Goal: Task Accomplishment & Management: Use online tool/utility

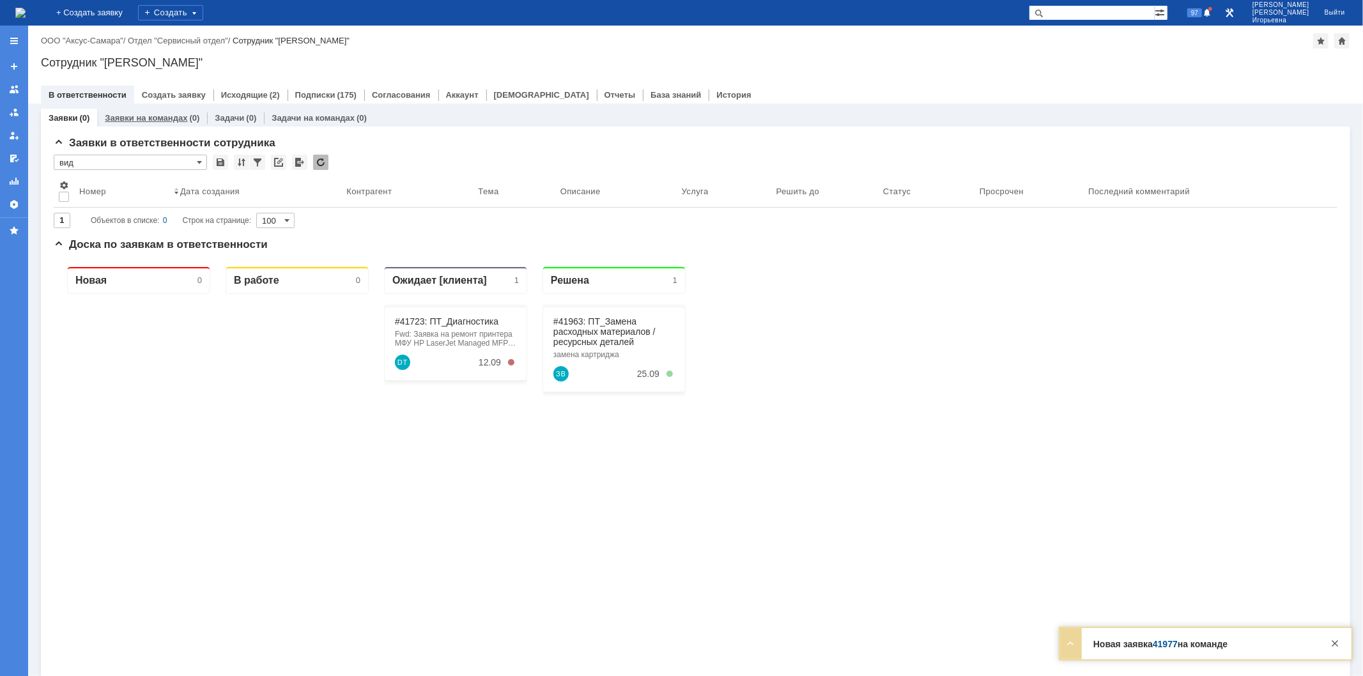
click at [139, 116] on link "Заявки на командах" at bounding box center [146, 118] width 82 height 10
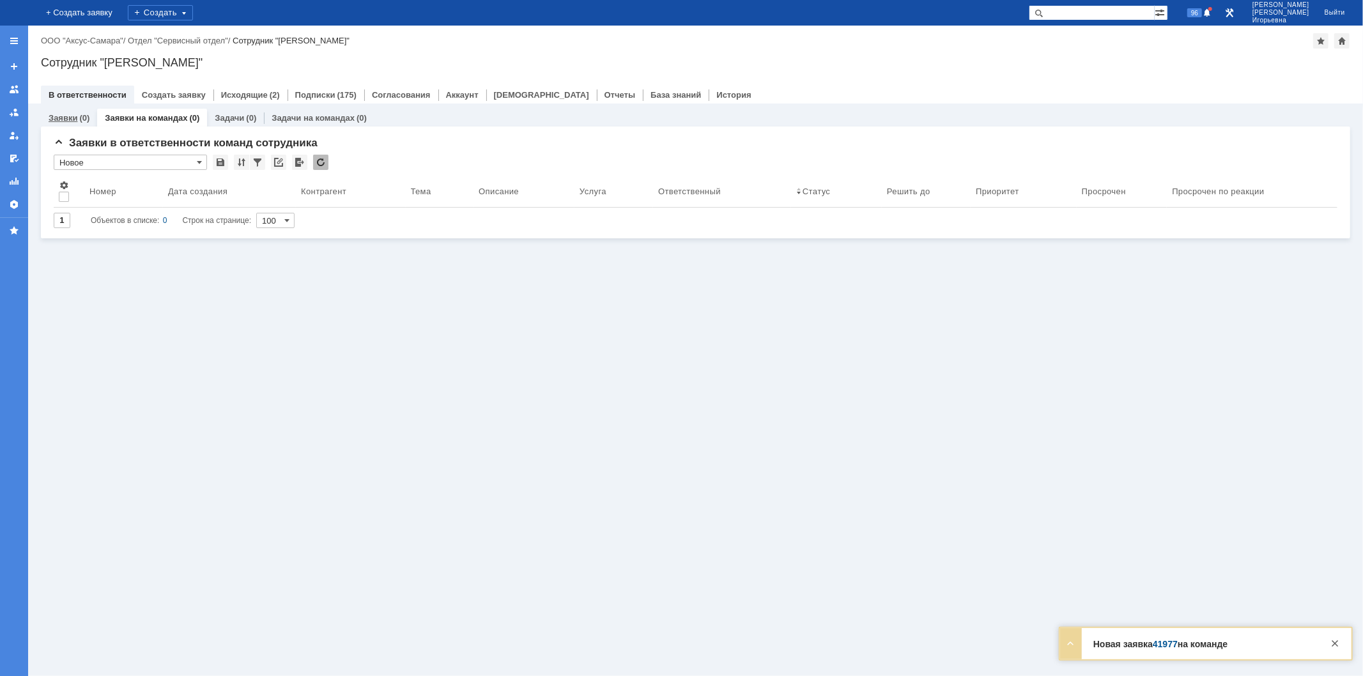
click at [68, 119] on link "Заявки" at bounding box center [63, 118] width 29 height 10
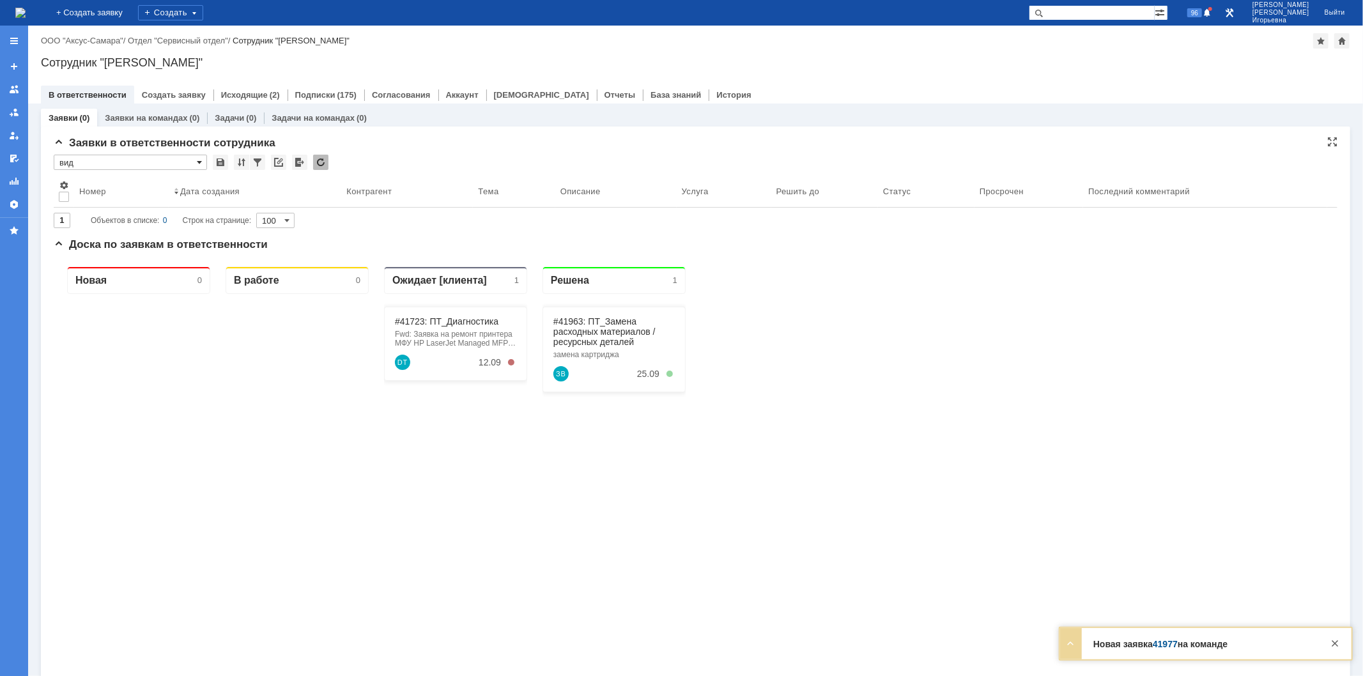
click at [197, 163] on span at bounding box center [199, 162] width 5 height 10
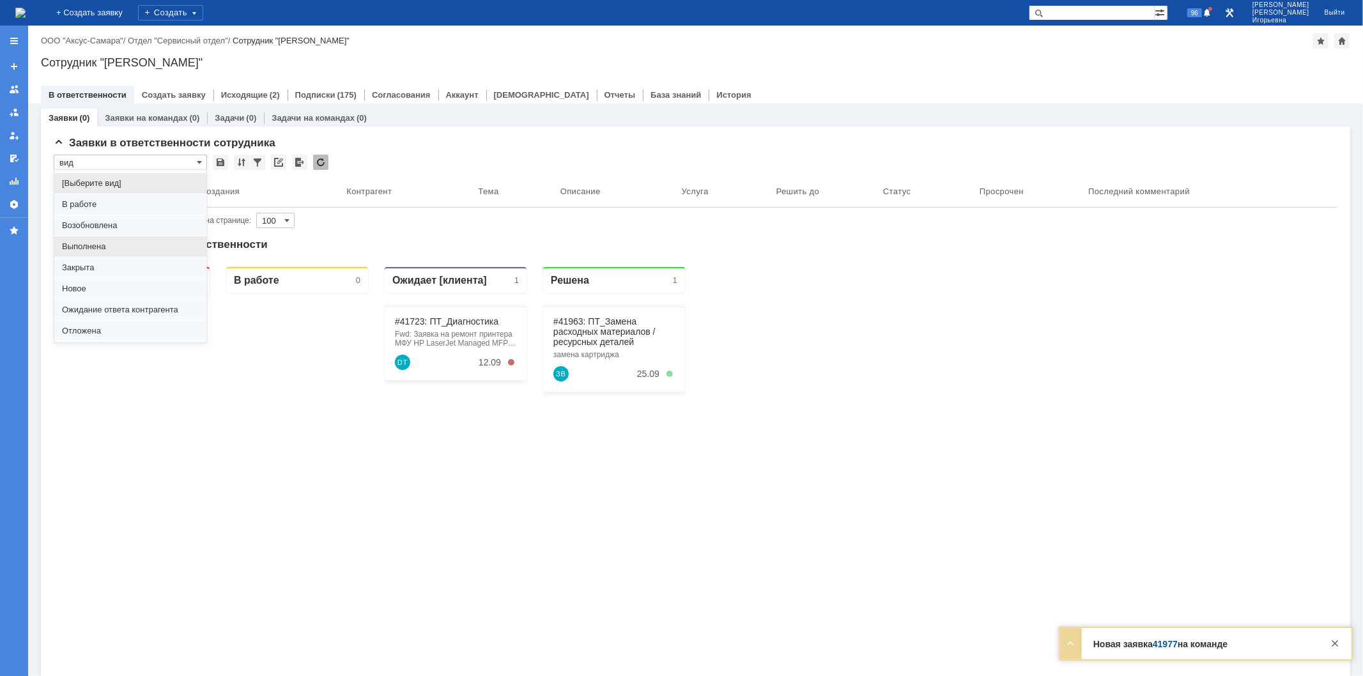
scroll to position [35, 0]
click at [97, 295] on span "Отложена" at bounding box center [130, 296] width 137 height 10
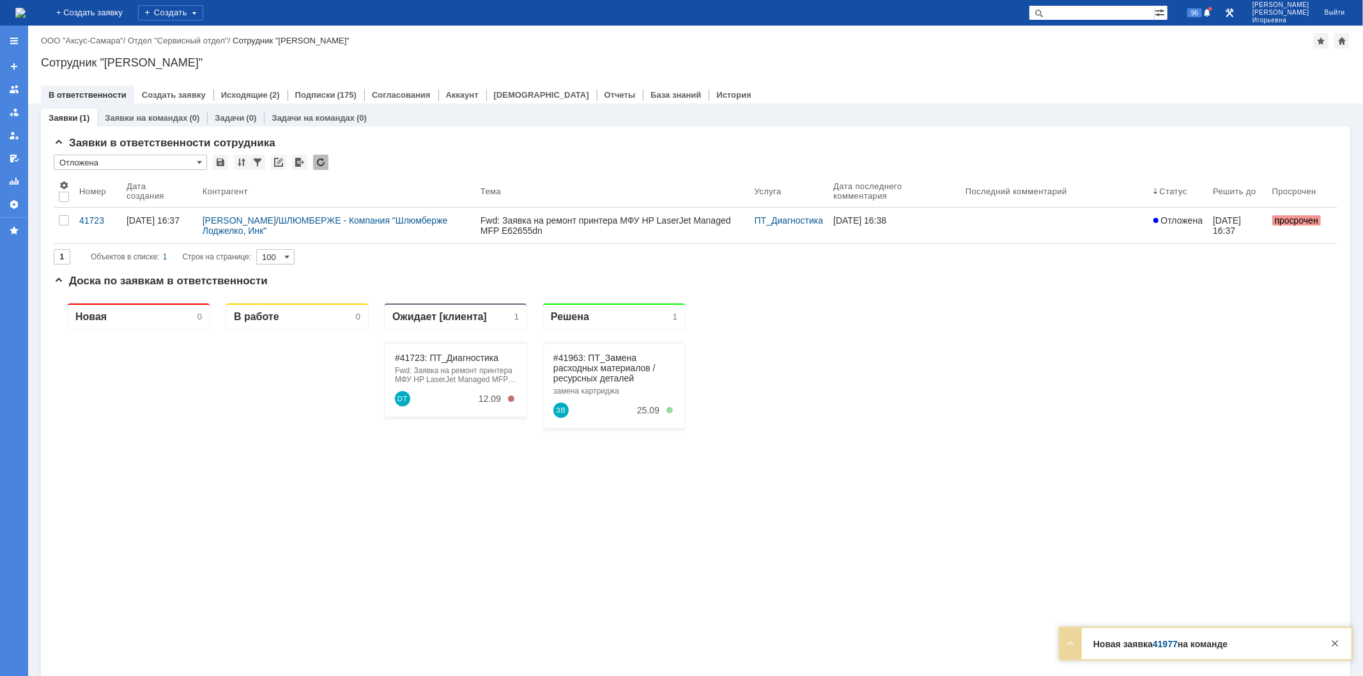
type input "Отложена"
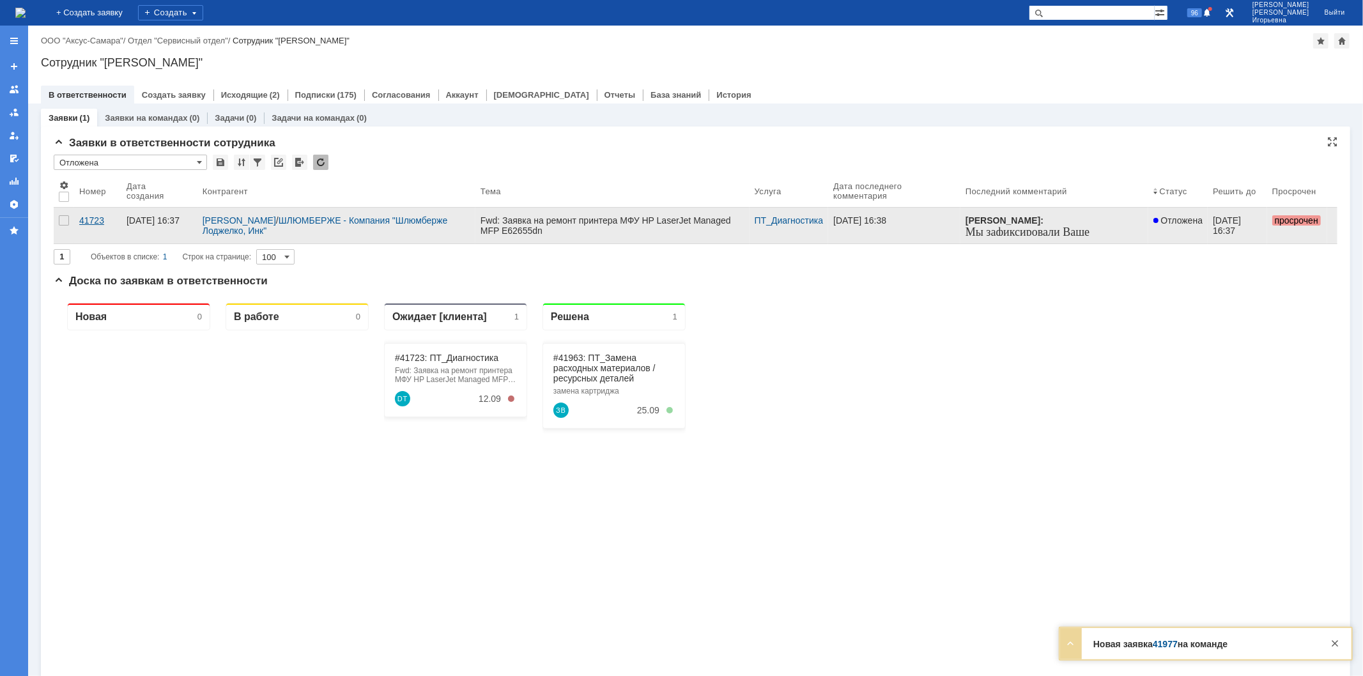
click at [98, 218] on div "41723" at bounding box center [97, 220] width 37 height 10
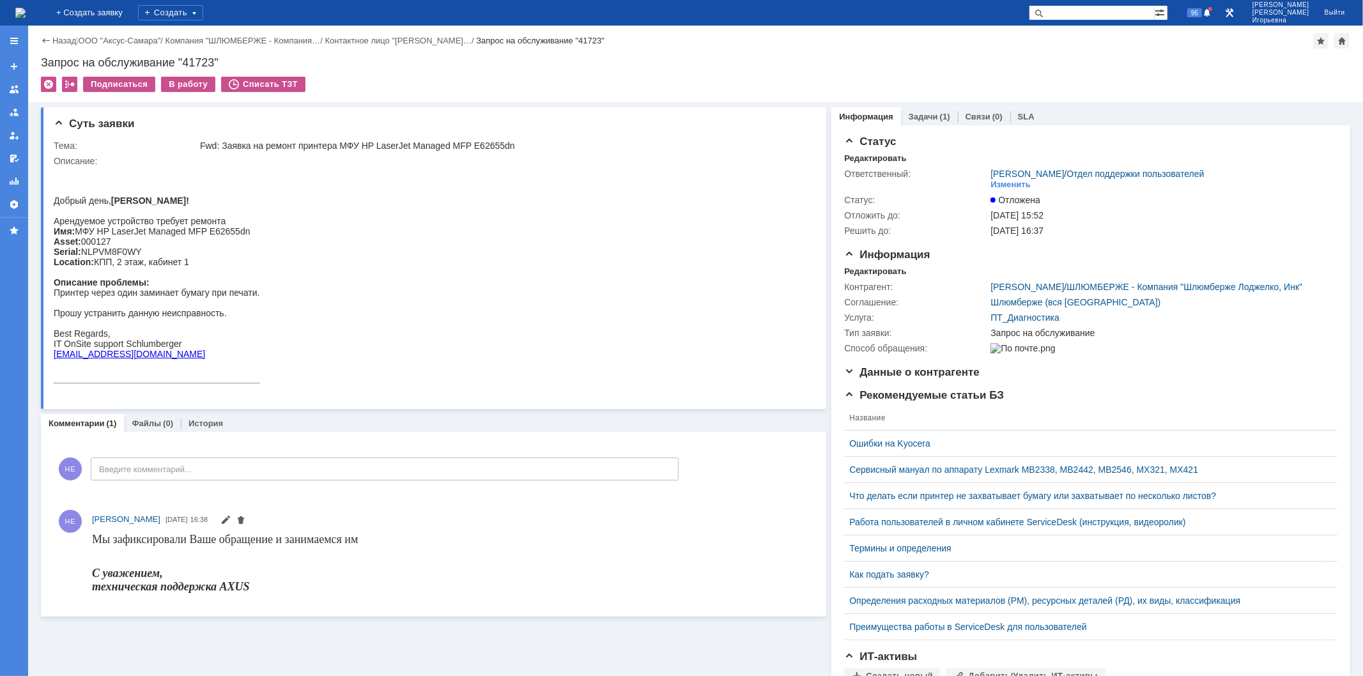
click at [26, 15] on img at bounding box center [20, 13] width 10 height 10
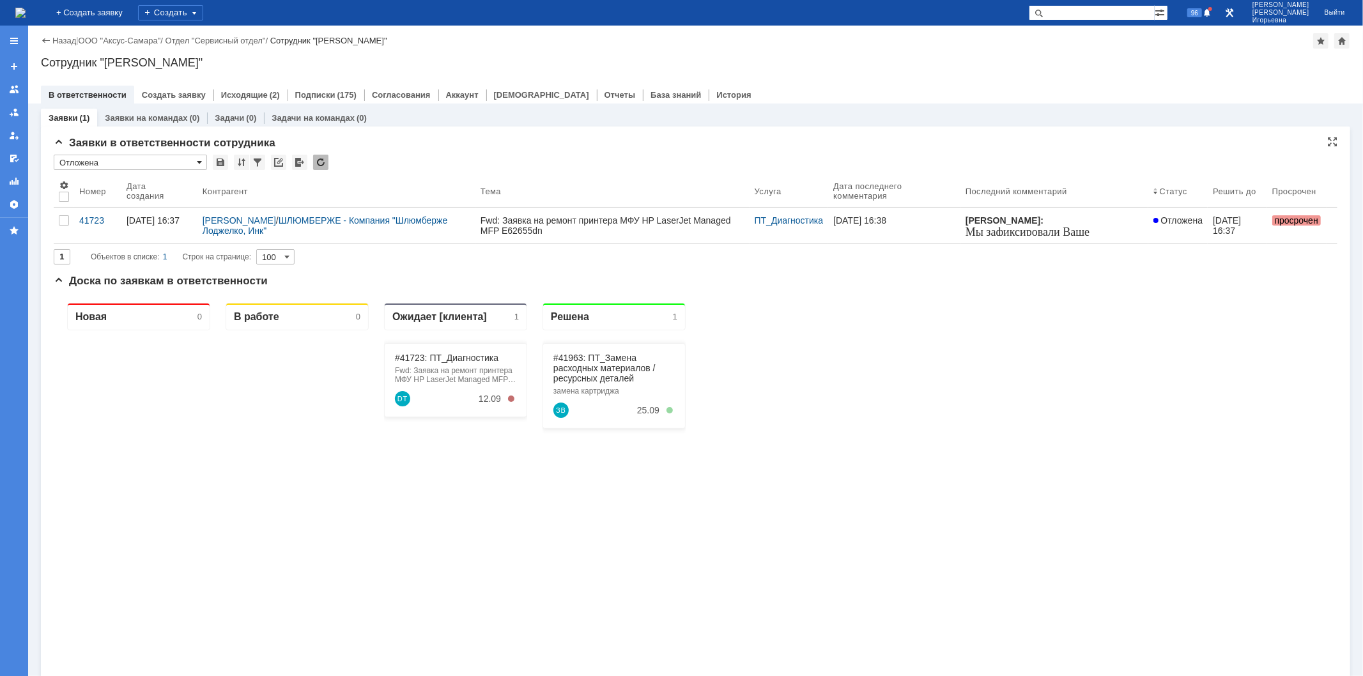
click at [201, 158] on span at bounding box center [199, 162] width 5 height 10
click at [83, 321] on span "вид" at bounding box center [130, 317] width 137 height 10
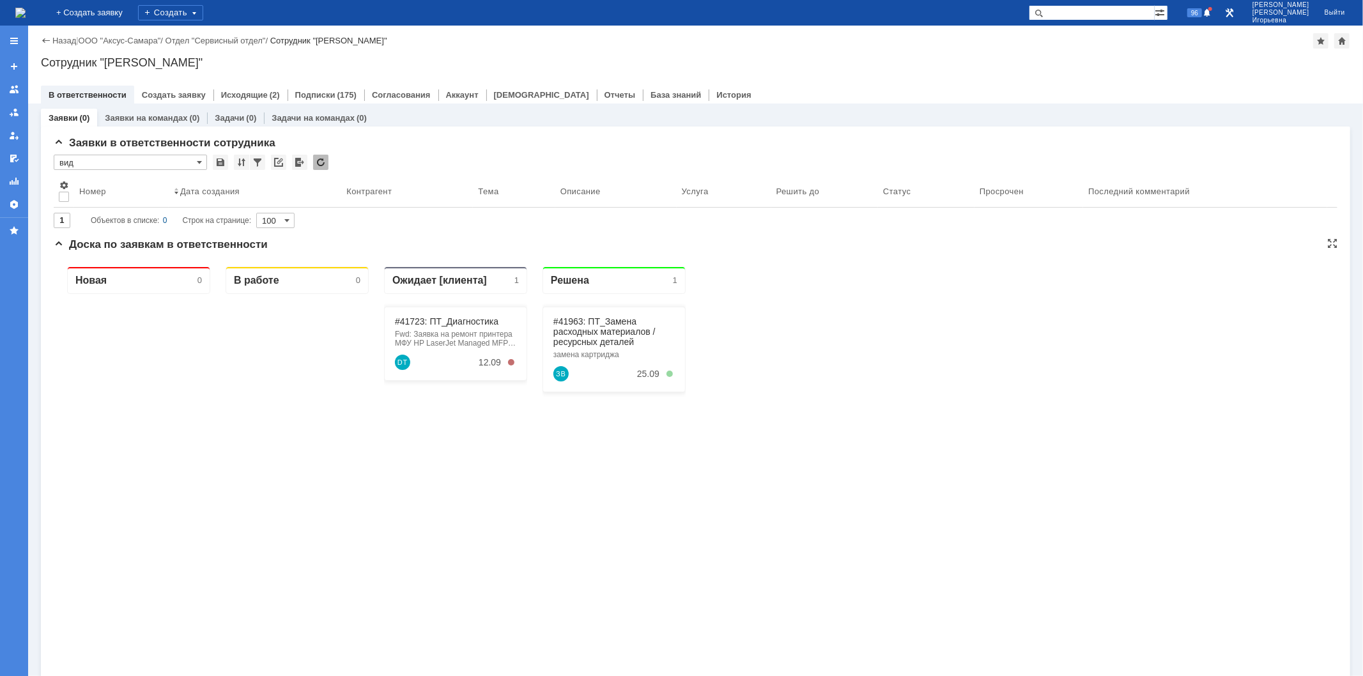
type input "вид"
click at [165, 114] on link "Заявки на командах" at bounding box center [146, 118] width 82 height 10
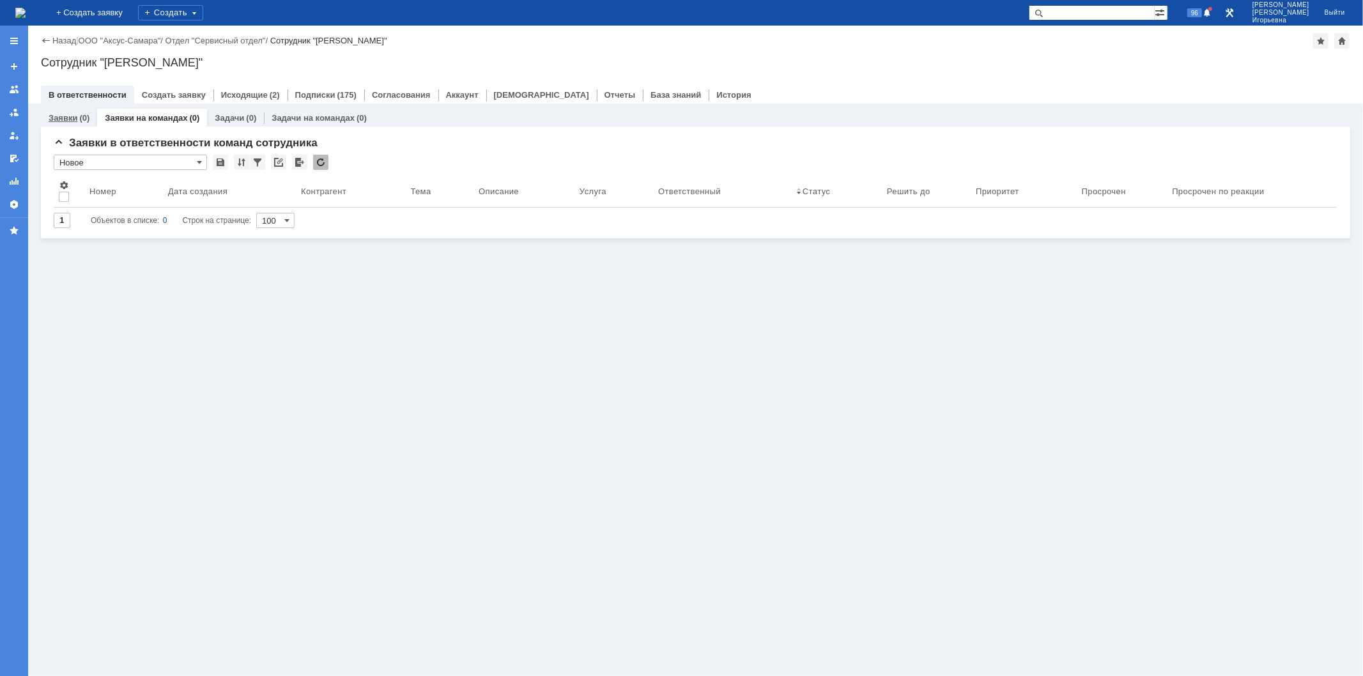
click at [59, 119] on link "Заявки" at bounding box center [63, 118] width 29 height 10
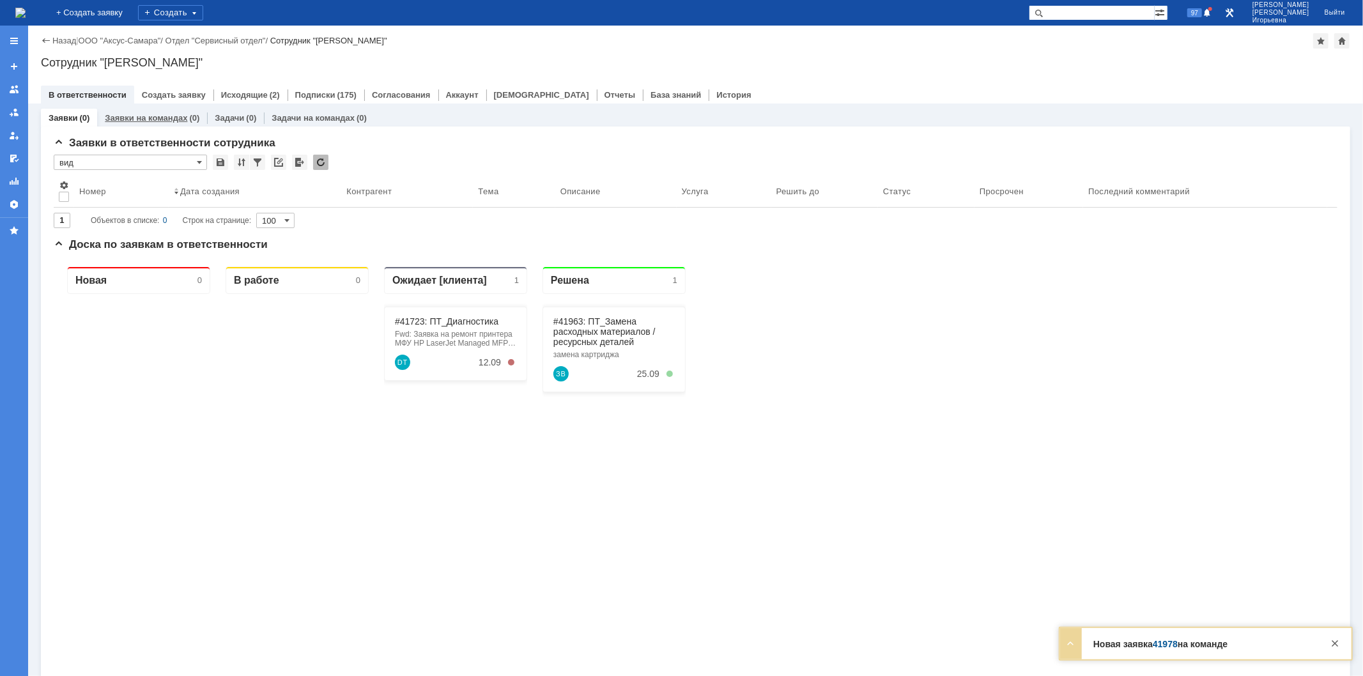
click at [161, 119] on link "Заявки на командах" at bounding box center [146, 118] width 82 height 10
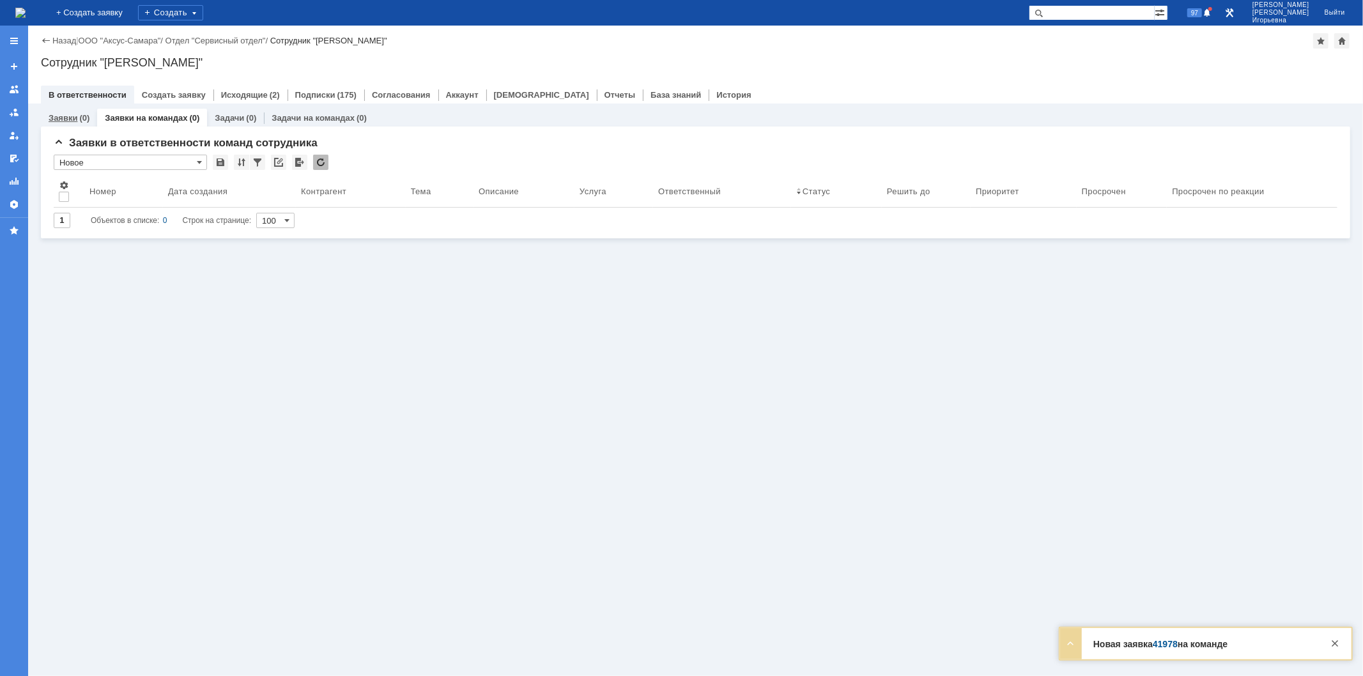
click at [72, 113] on link "Заявки" at bounding box center [63, 118] width 29 height 10
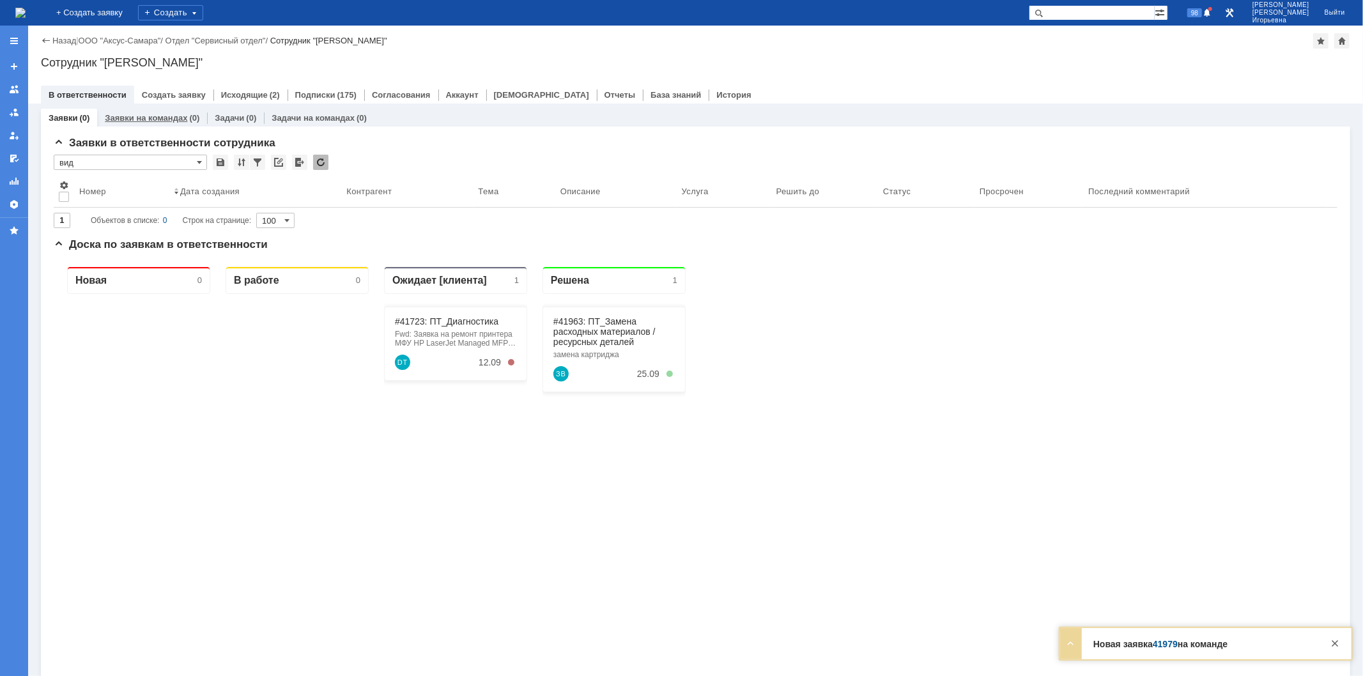
click at [137, 119] on link "Заявки на командах" at bounding box center [146, 118] width 82 height 10
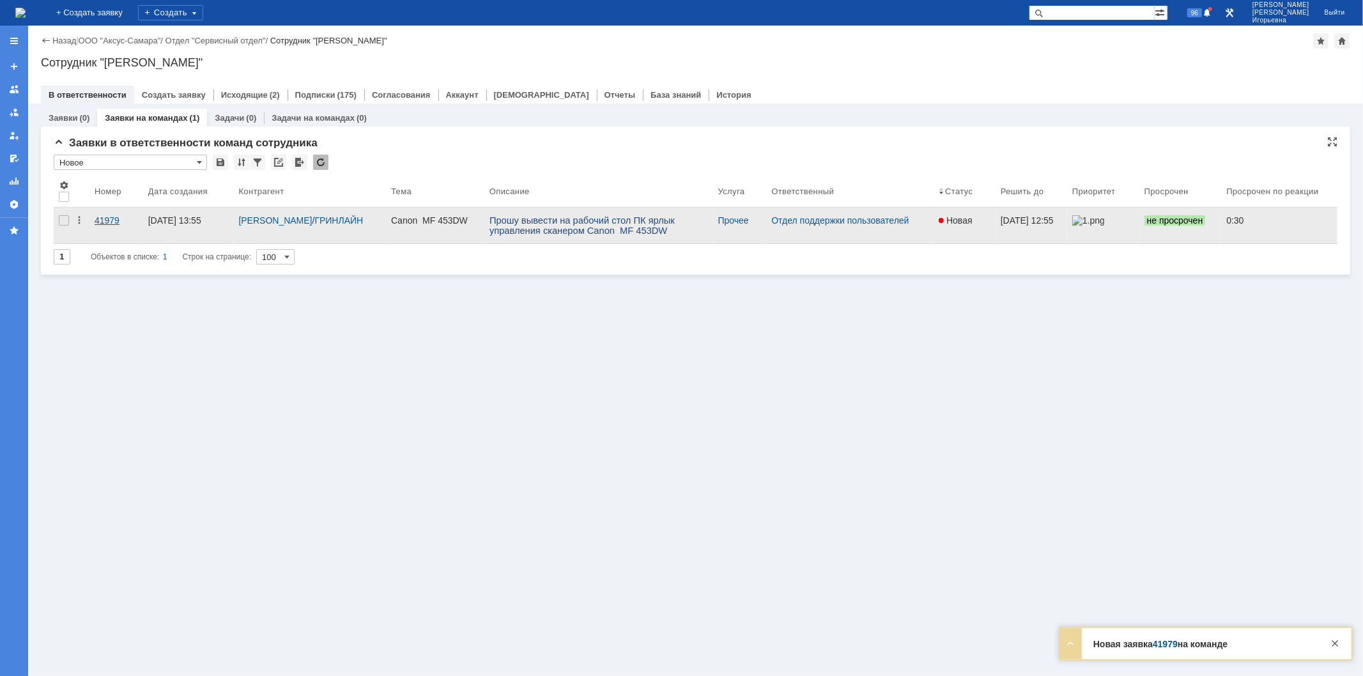
click at [100, 219] on div "41979" at bounding box center [116, 220] width 43 height 10
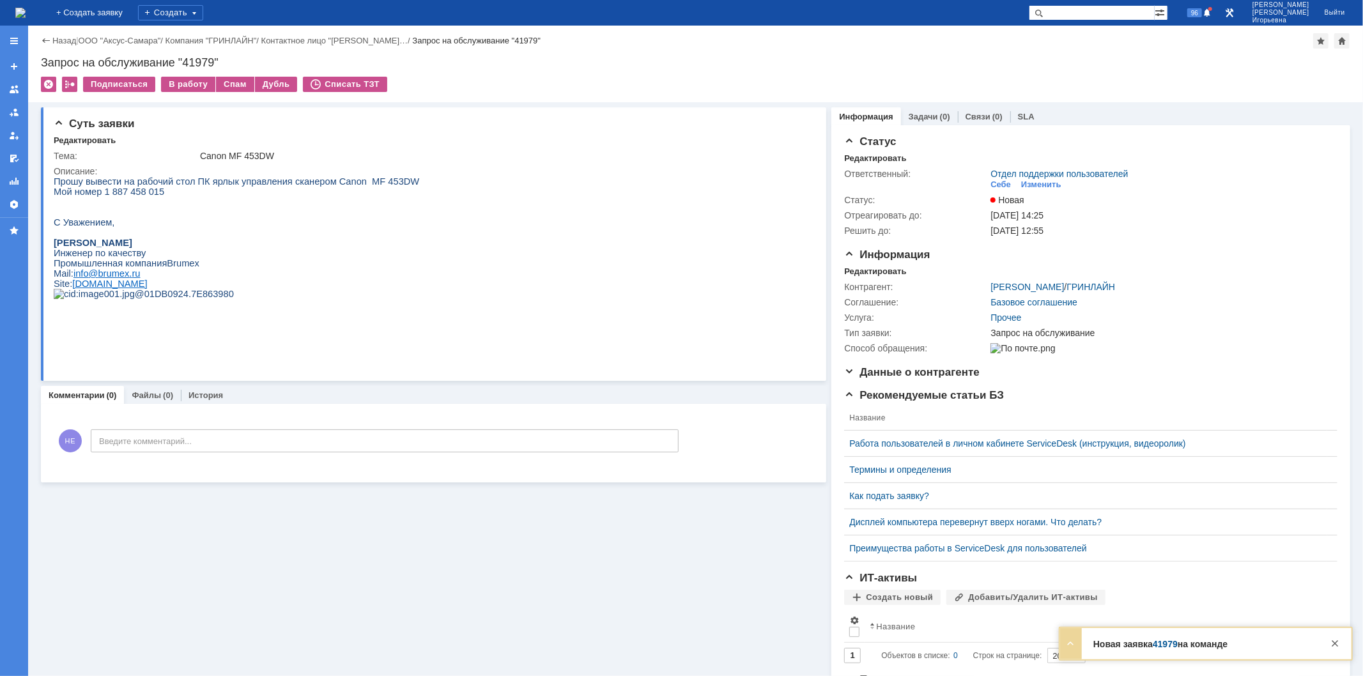
click at [26, 18] on img at bounding box center [20, 13] width 10 height 10
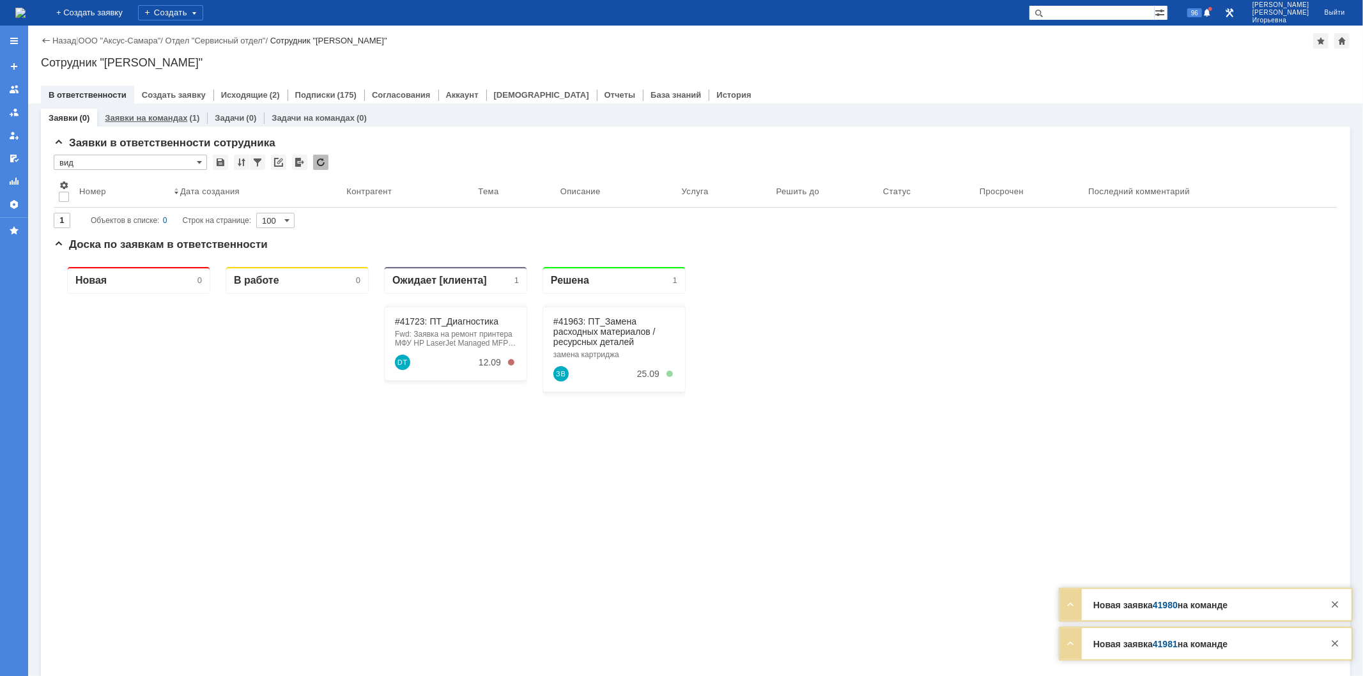
click at [142, 116] on link "Заявки на командах" at bounding box center [146, 118] width 82 height 10
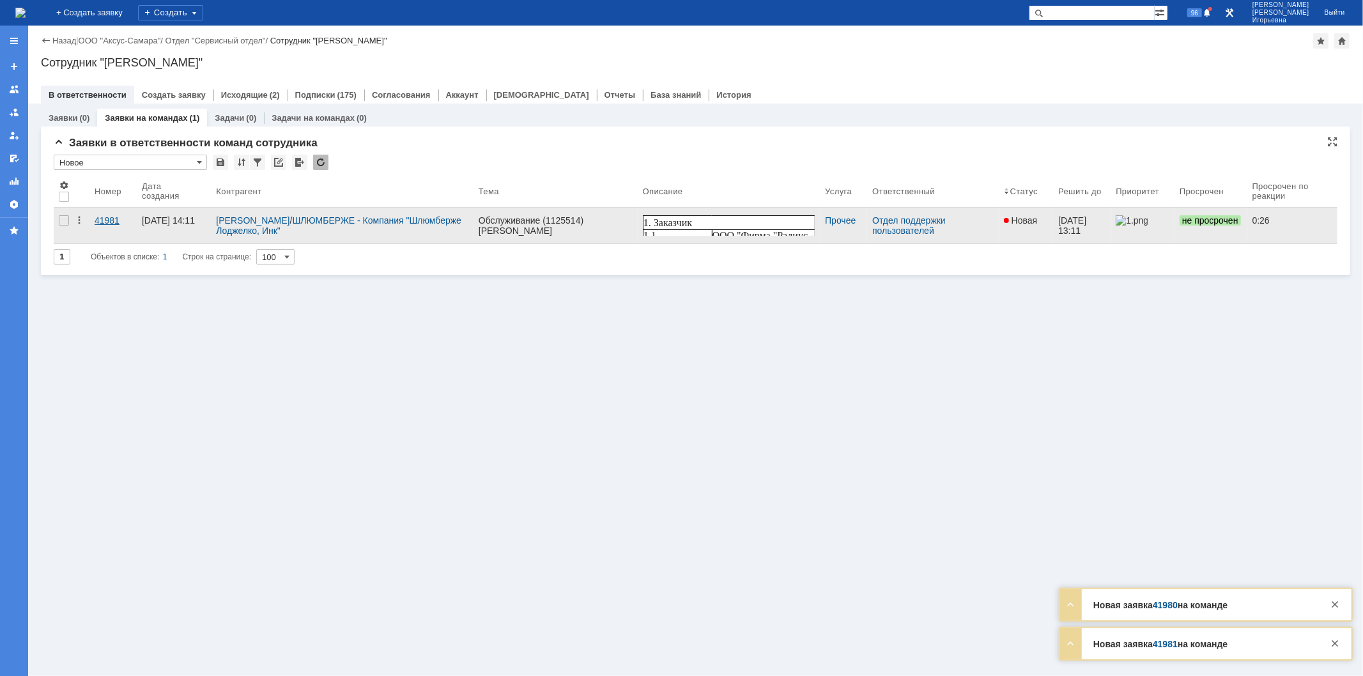
click at [101, 218] on div "41981" at bounding box center [113, 220] width 37 height 10
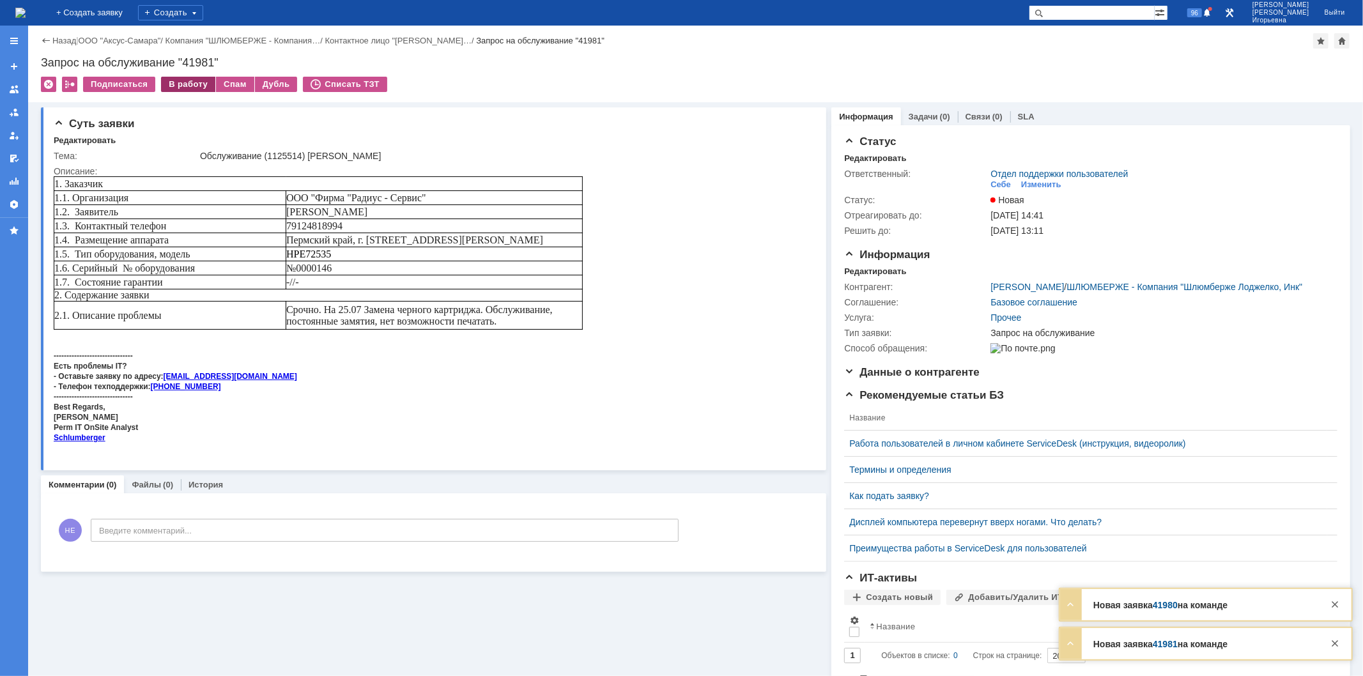
click at [182, 86] on div "В работу" at bounding box center [188, 84] width 54 height 15
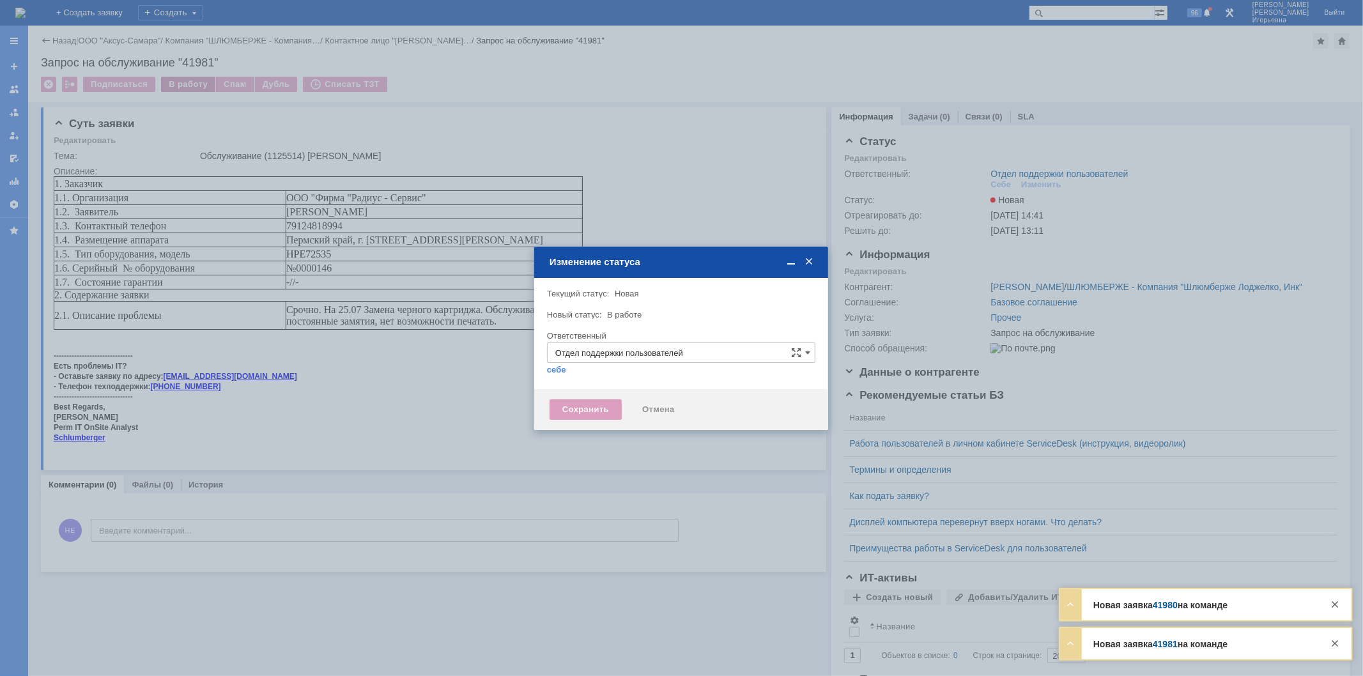
type input "[PERSON_NAME]"
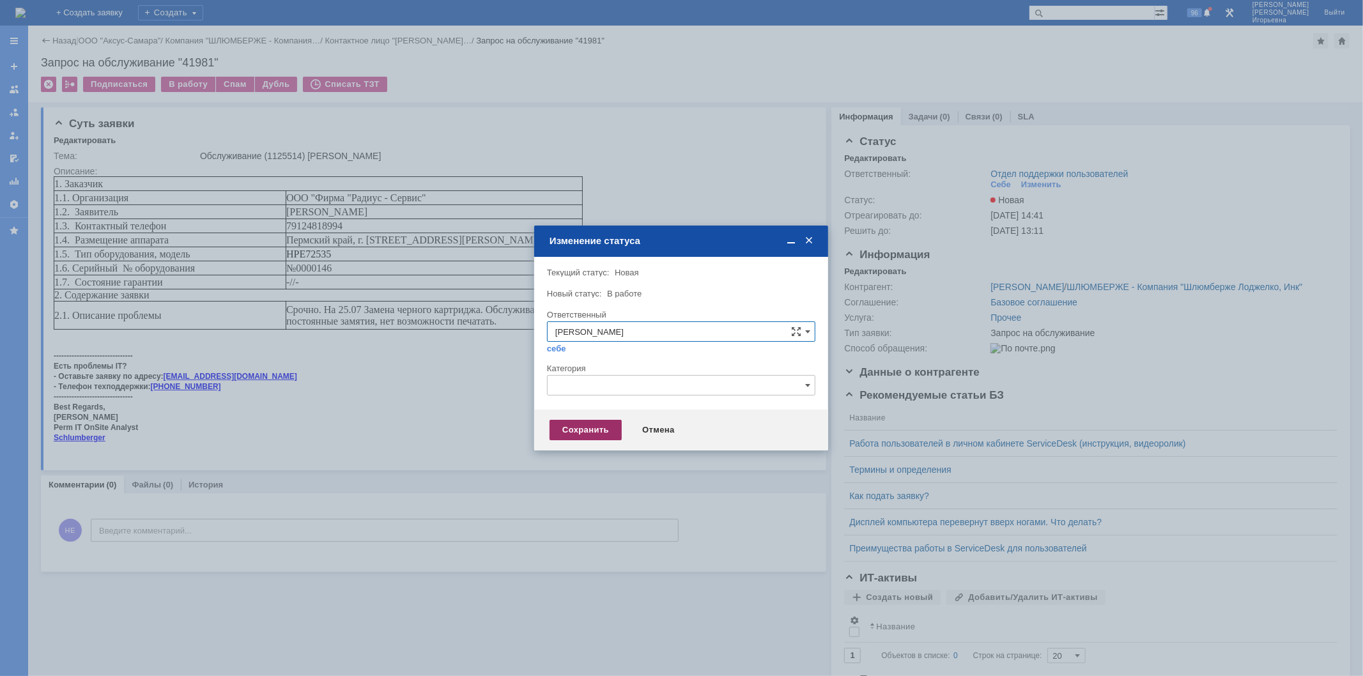
click at [576, 432] on div "Сохранить" at bounding box center [585, 430] width 72 height 20
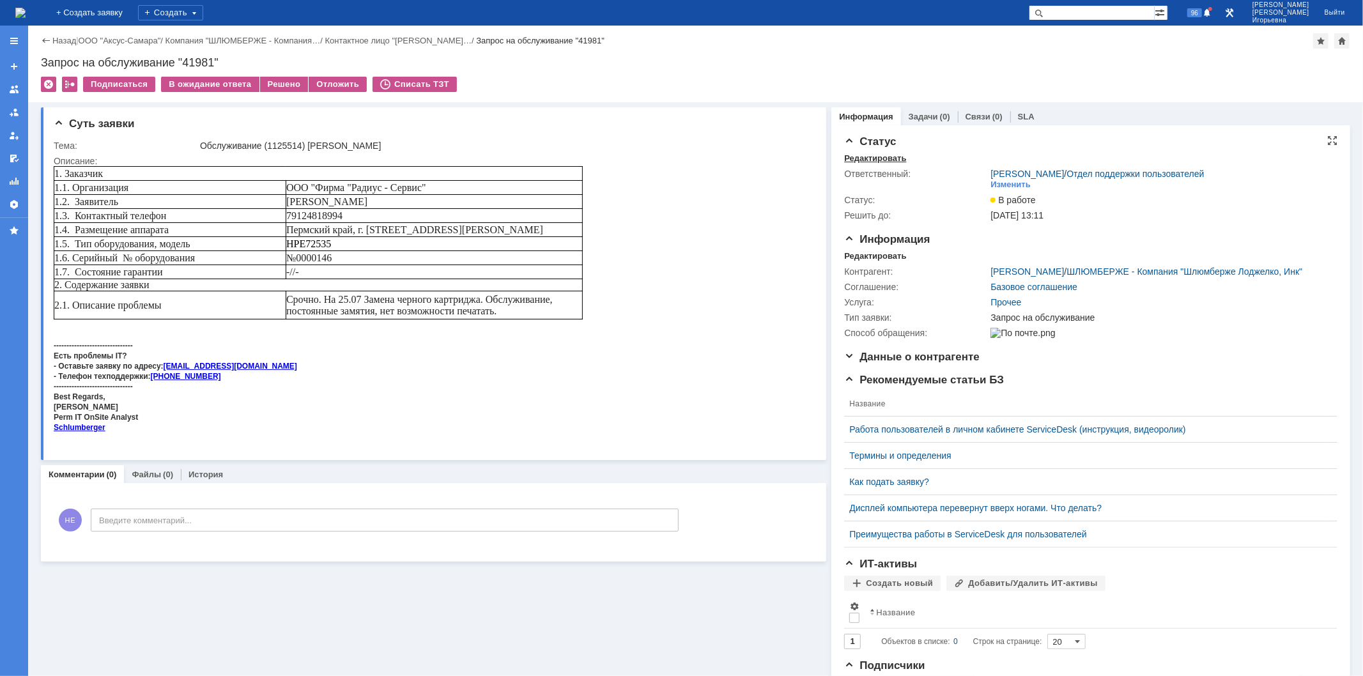
click at [871, 157] on div "Редактировать" at bounding box center [875, 158] width 62 height 10
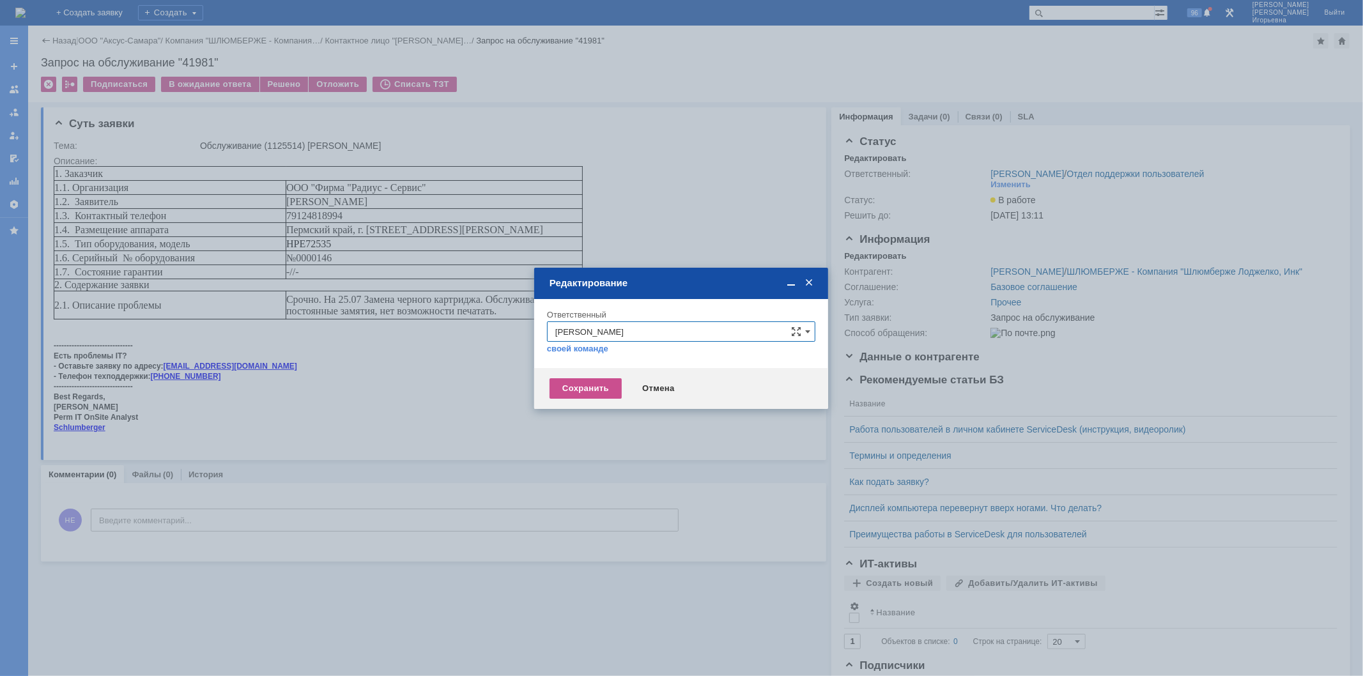
click at [692, 327] on input "Носенкова Елена Игорьевна" at bounding box center [681, 331] width 268 height 20
drag, startPoint x: 692, startPoint y: 327, endPoint x: 505, endPoint y: 346, distance: 188.1
click at [505, 346] on body "Идет загрузка, пожалуйста, подождите. На домашнюю + Создать заявку Создать 96 Н…" at bounding box center [681, 338] width 1363 height 676
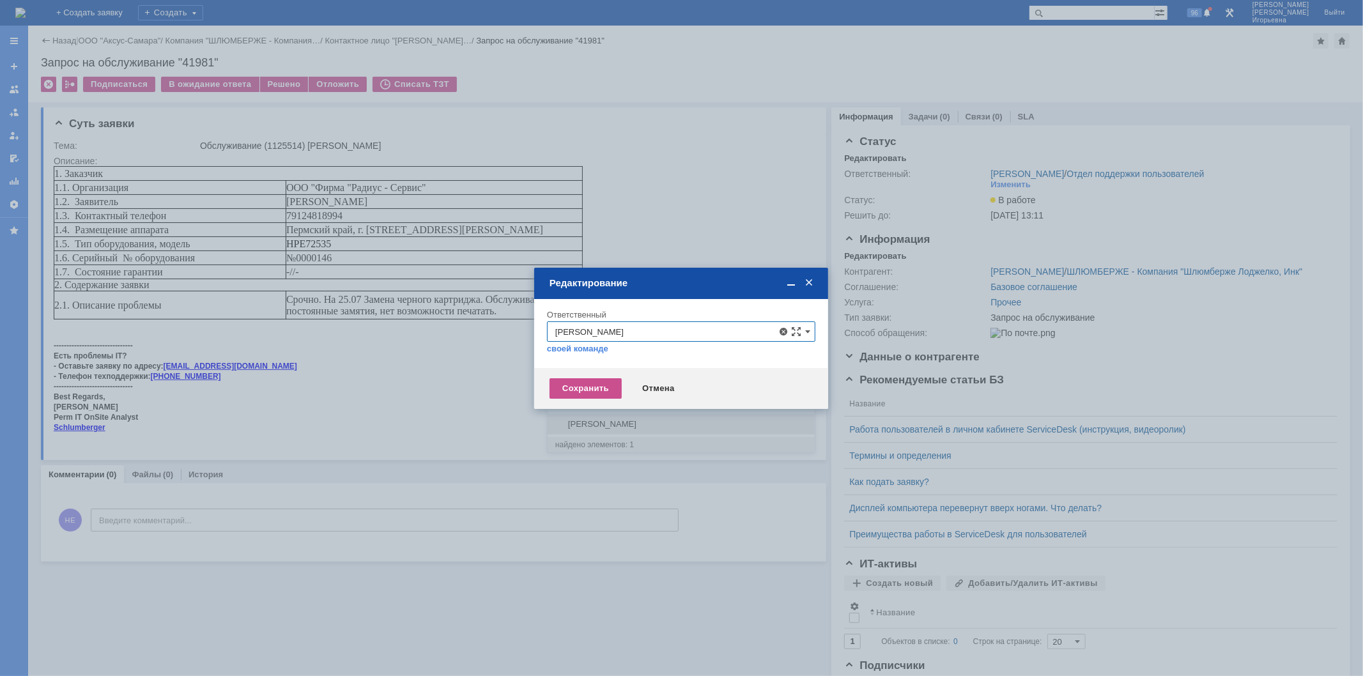
click at [618, 426] on span "Лонская Лариса Вячеславовна" at bounding box center [681, 424] width 252 height 10
type input "Лонская Лариса Вячеславовна"
click at [564, 384] on div "Сохранить" at bounding box center [585, 388] width 72 height 20
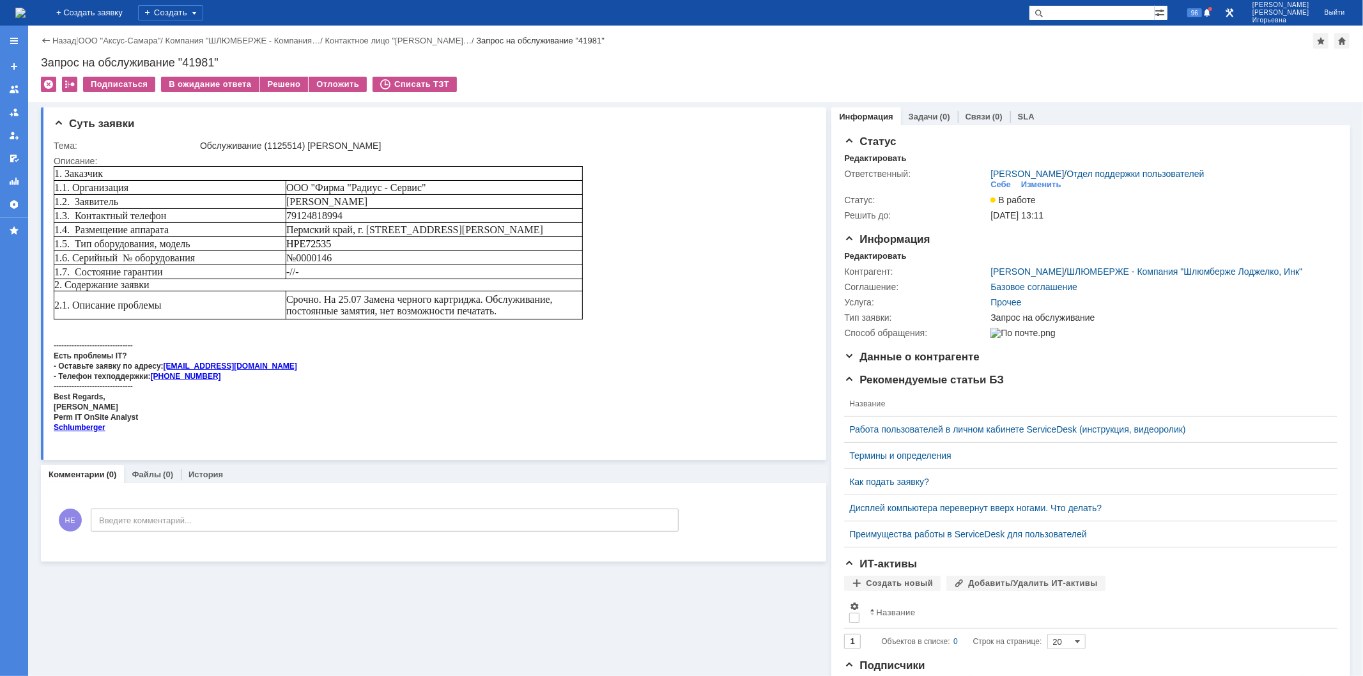
click at [192, 65] on div "Запрос на обслуживание "41981"" at bounding box center [695, 62] width 1309 height 13
copy div "41981"
click at [26, 13] on img at bounding box center [20, 13] width 10 height 10
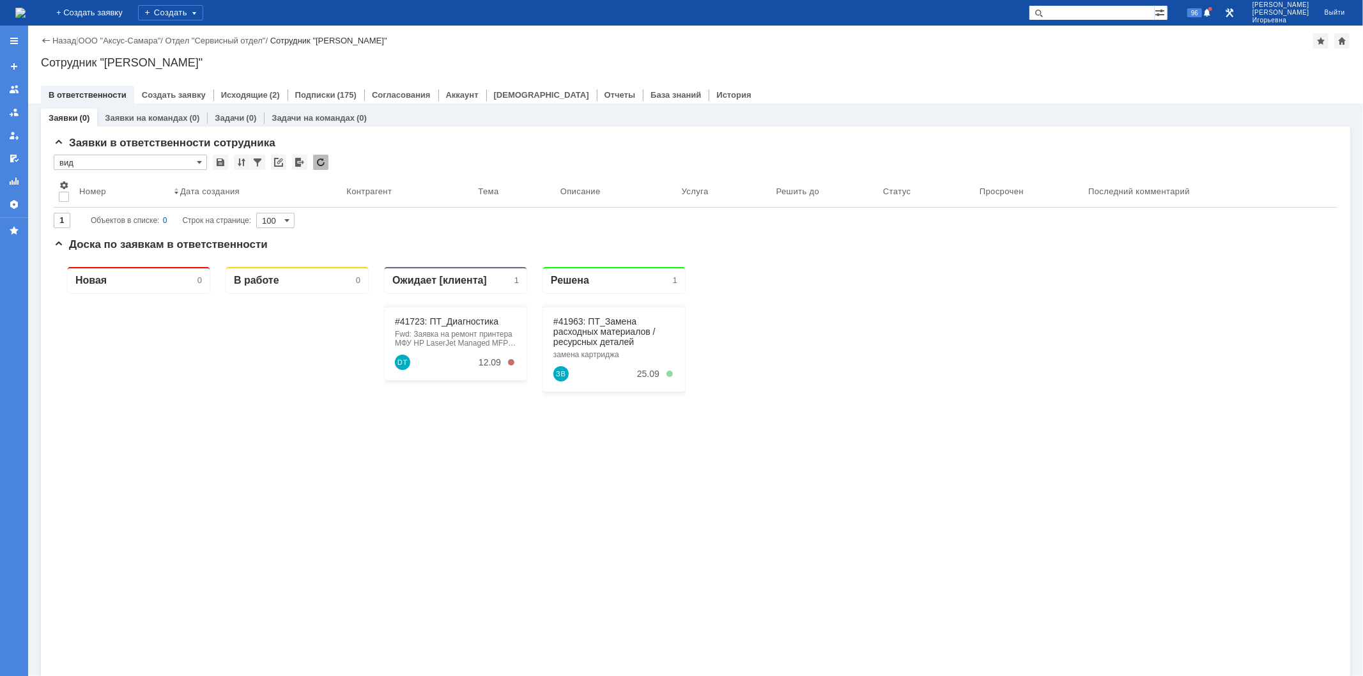
click at [1087, 15] on input "text" at bounding box center [1092, 12] width 126 height 15
type input "28909"
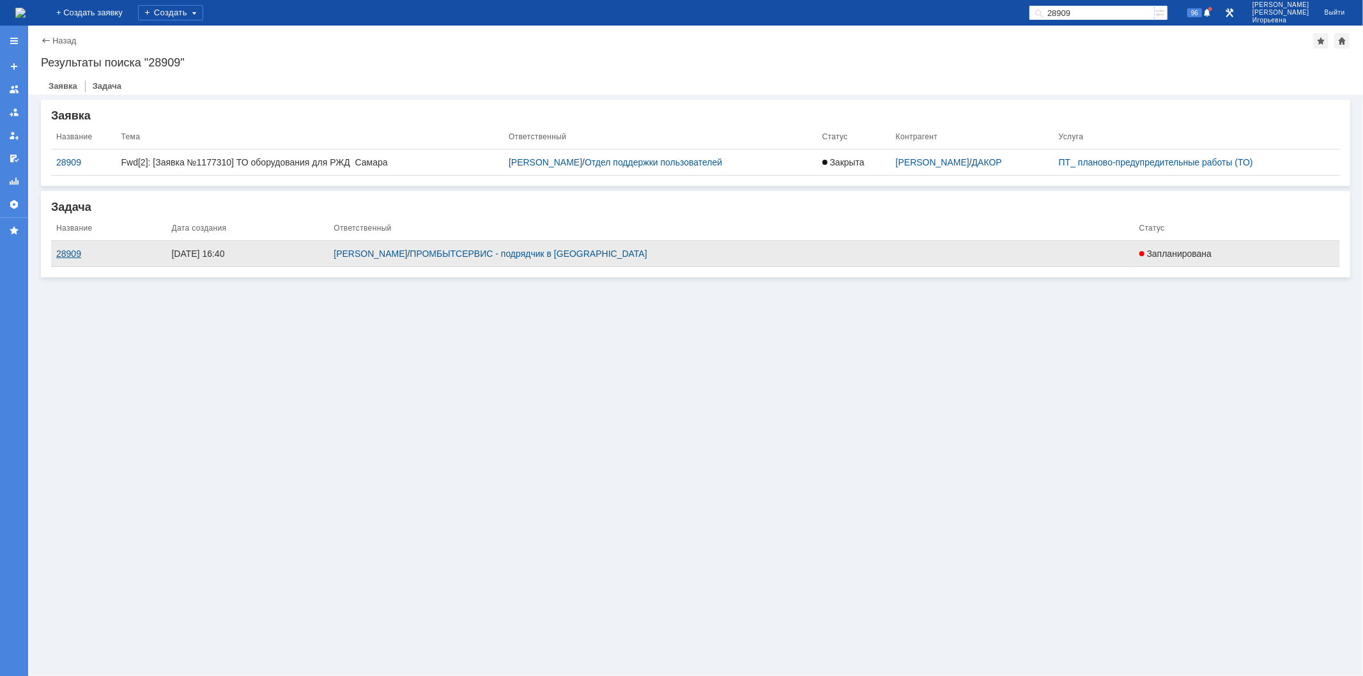
click at [74, 251] on div "28909" at bounding box center [108, 254] width 105 height 10
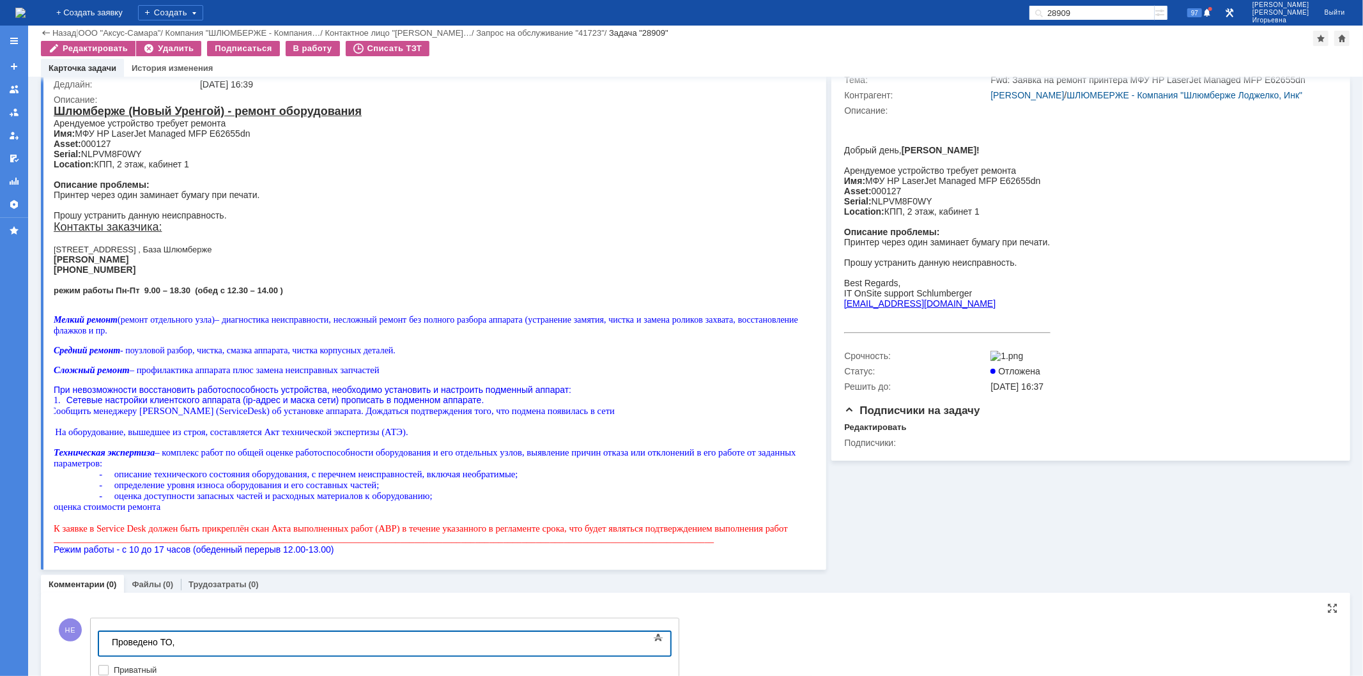
click at [185, 640] on div "Проведено ТО," at bounding box center [201, 641] width 181 height 10
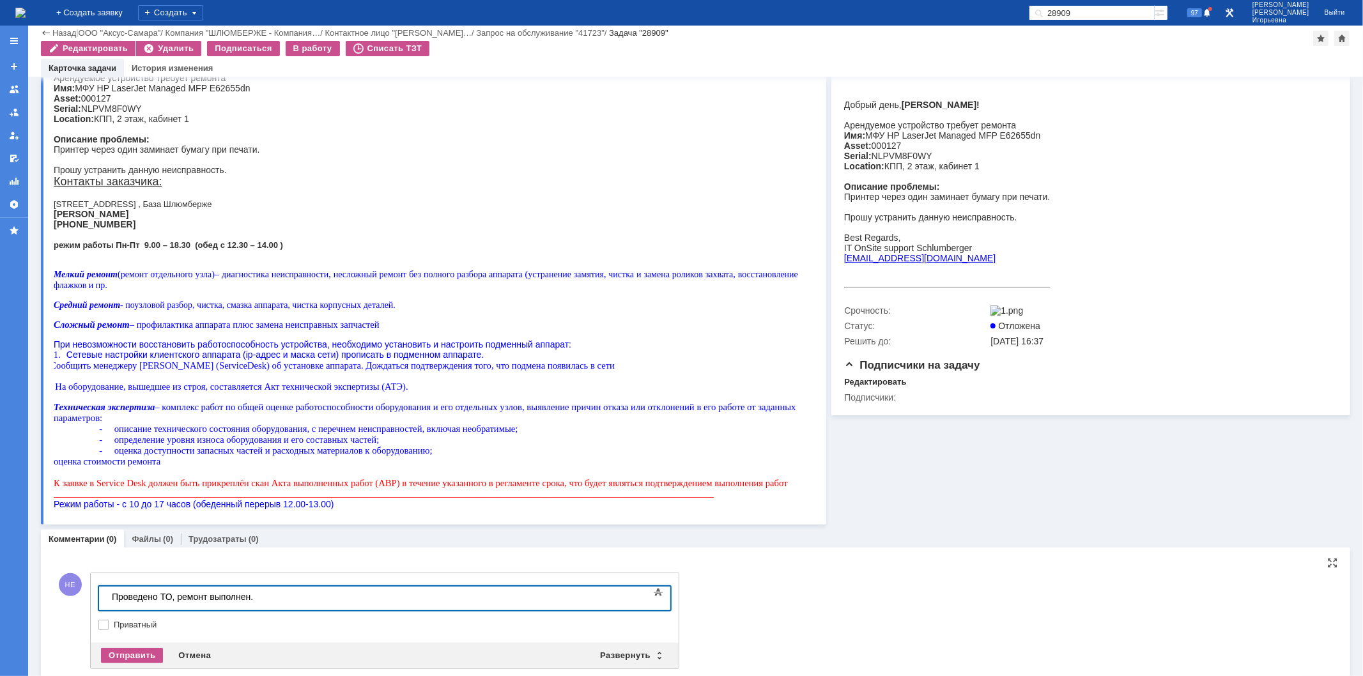
scroll to position [190, 0]
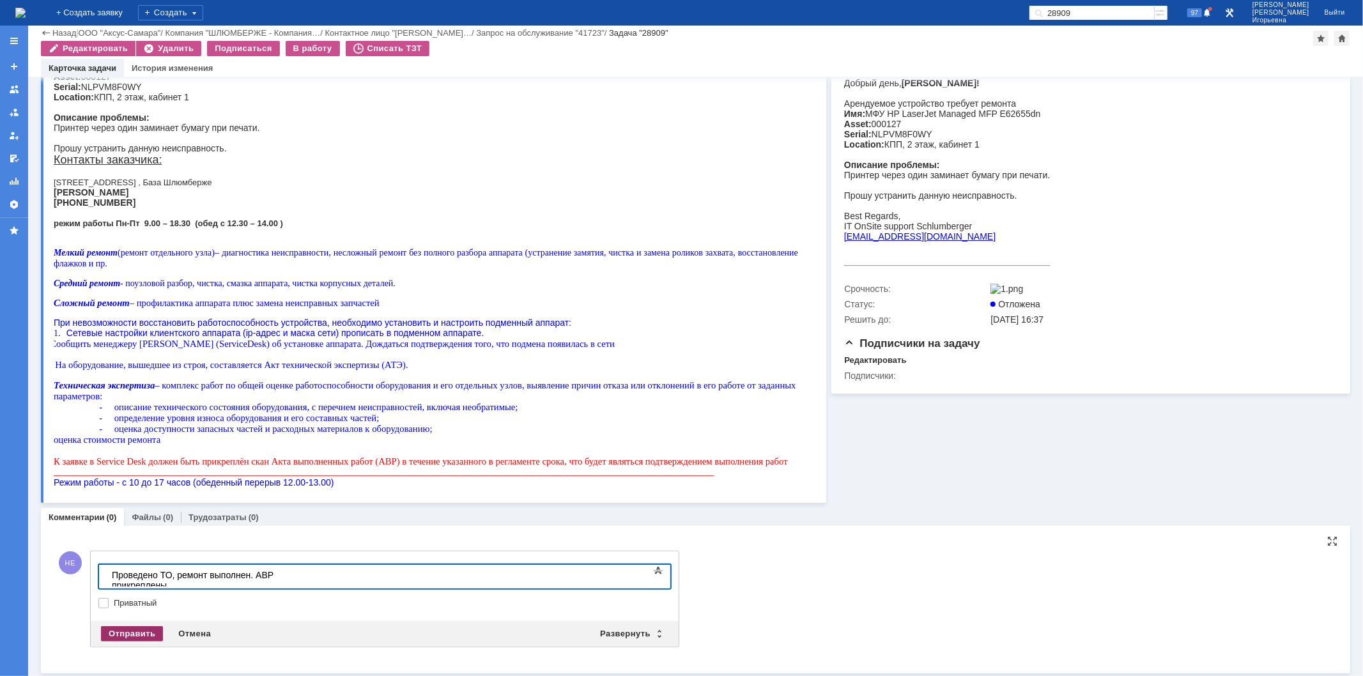
click at [141, 634] on div "Отправить" at bounding box center [132, 633] width 62 height 15
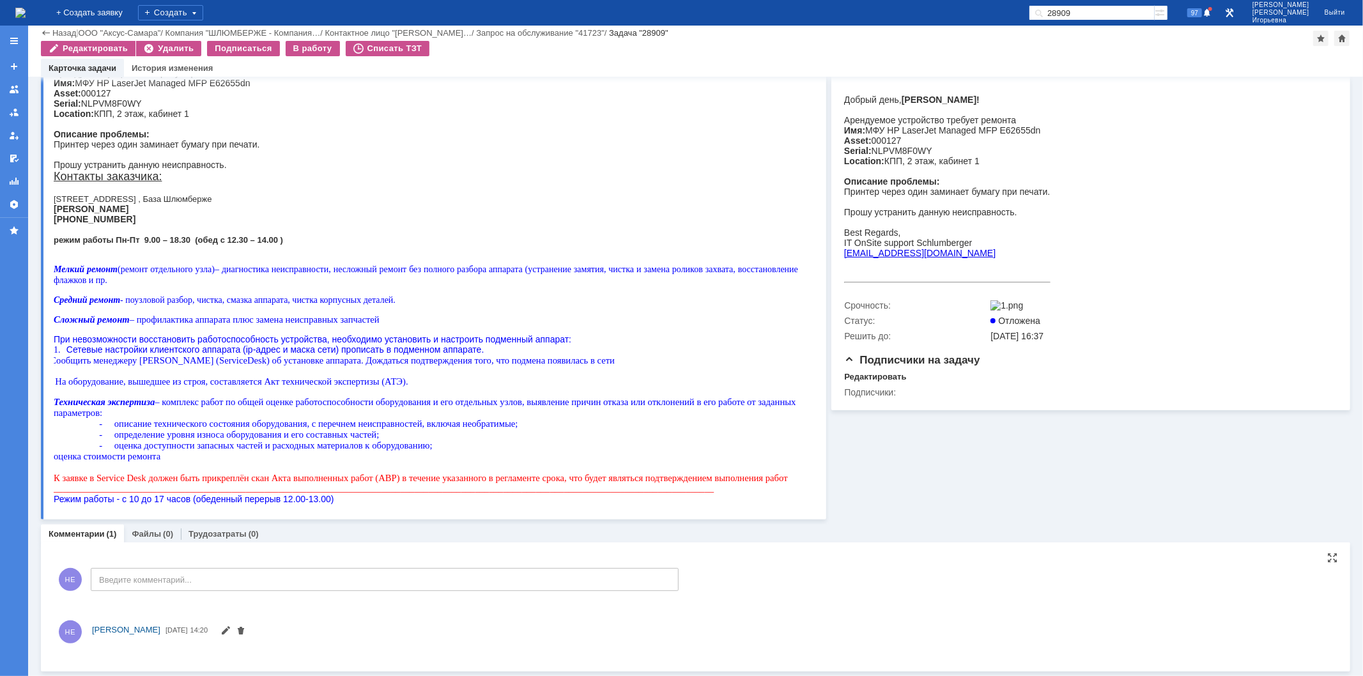
scroll to position [178, 0]
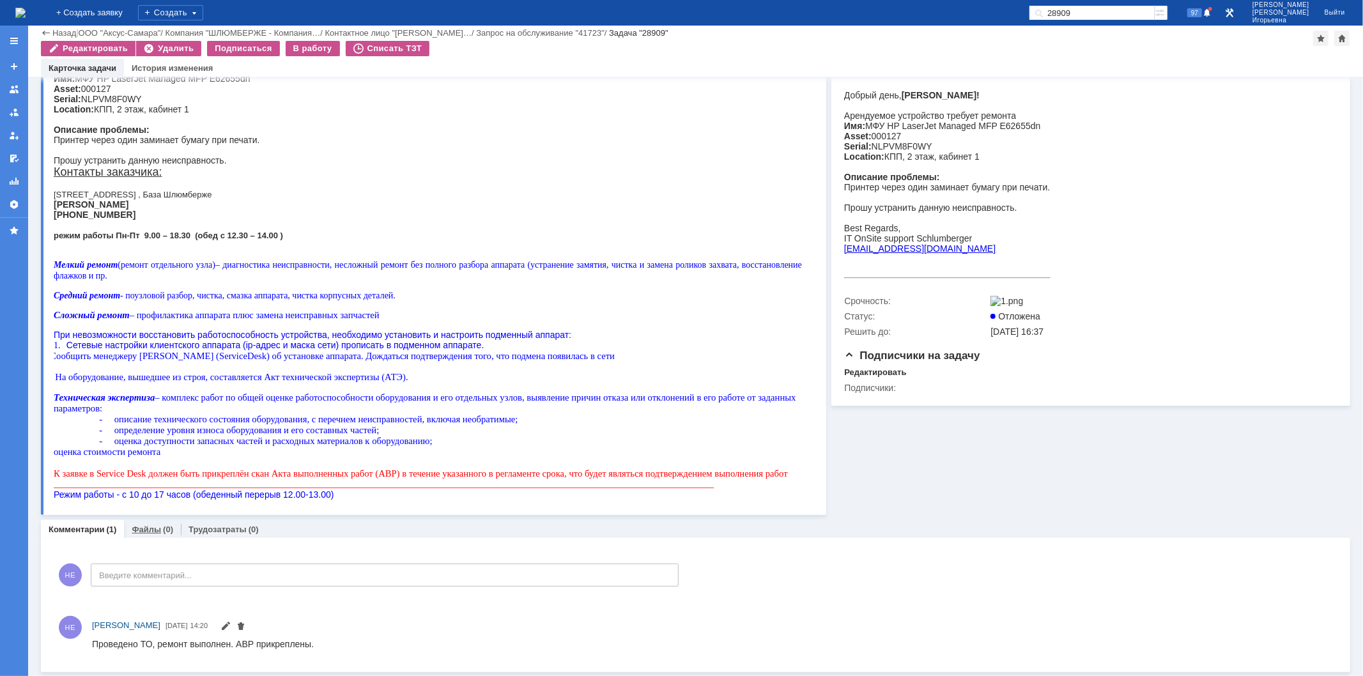
click at [144, 528] on link "Файлы" at bounding box center [146, 530] width 29 height 10
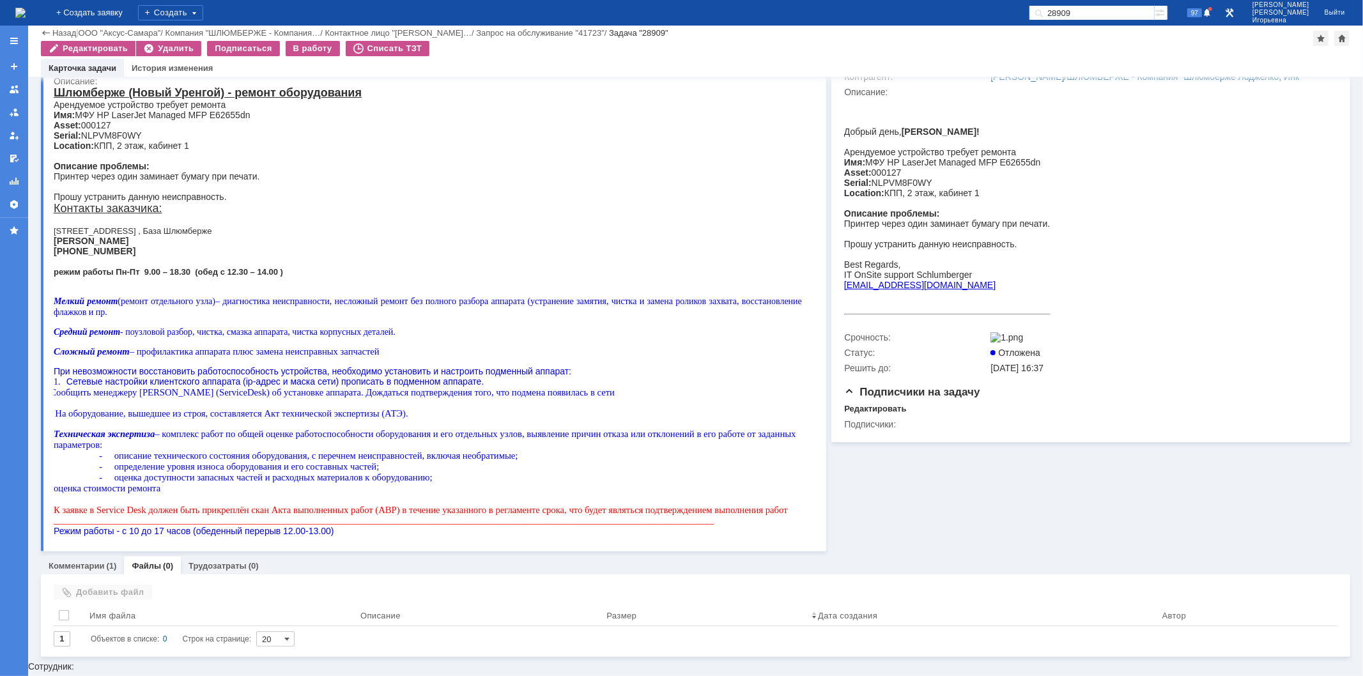
scroll to position [127, 0]
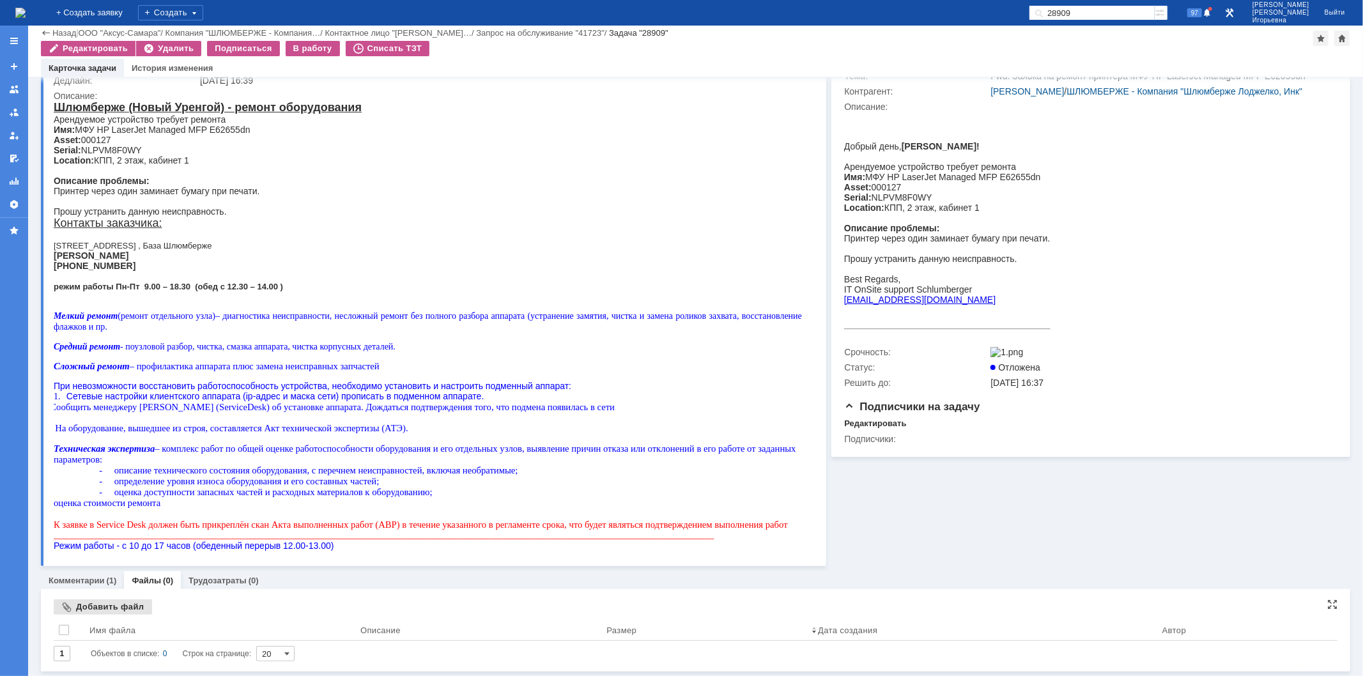
click at [93, 605] on div "Добавить файл" at bounding box center [103, 606] width 98 height 15
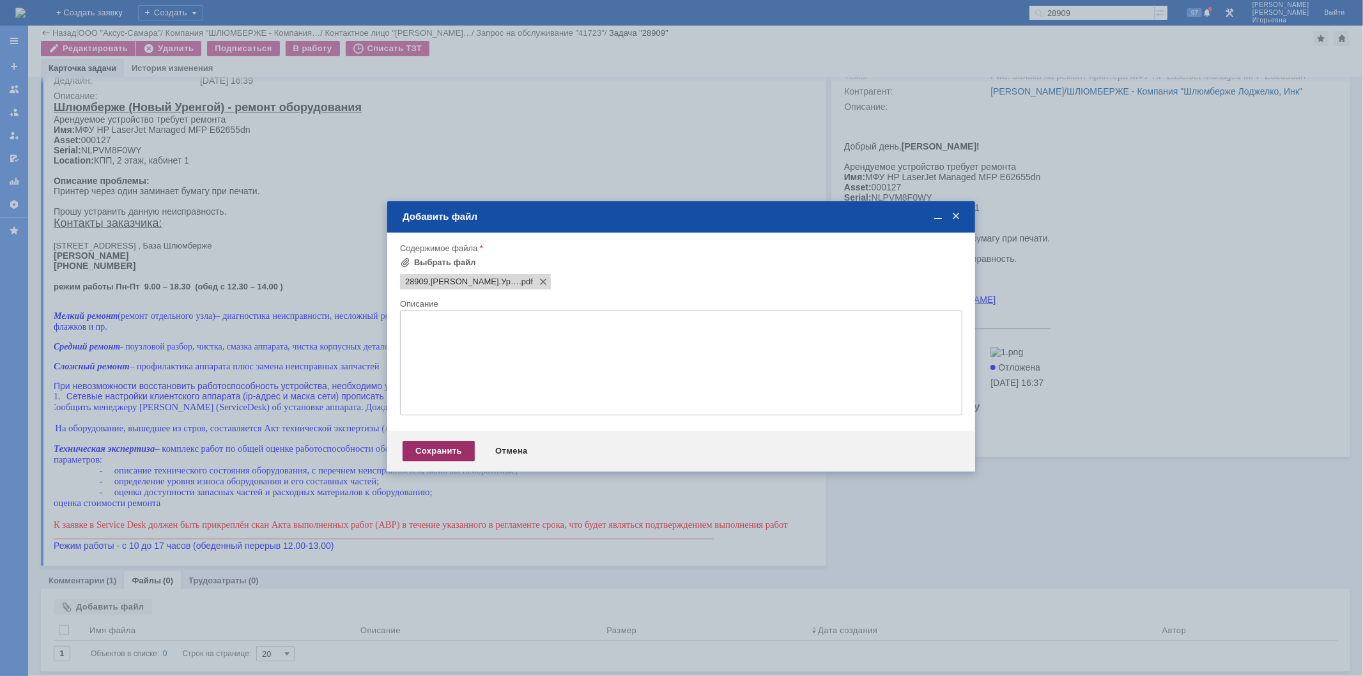
click at [438, 446] on div "Сохранить" at bounding box center [439, 451] width 72 height 20
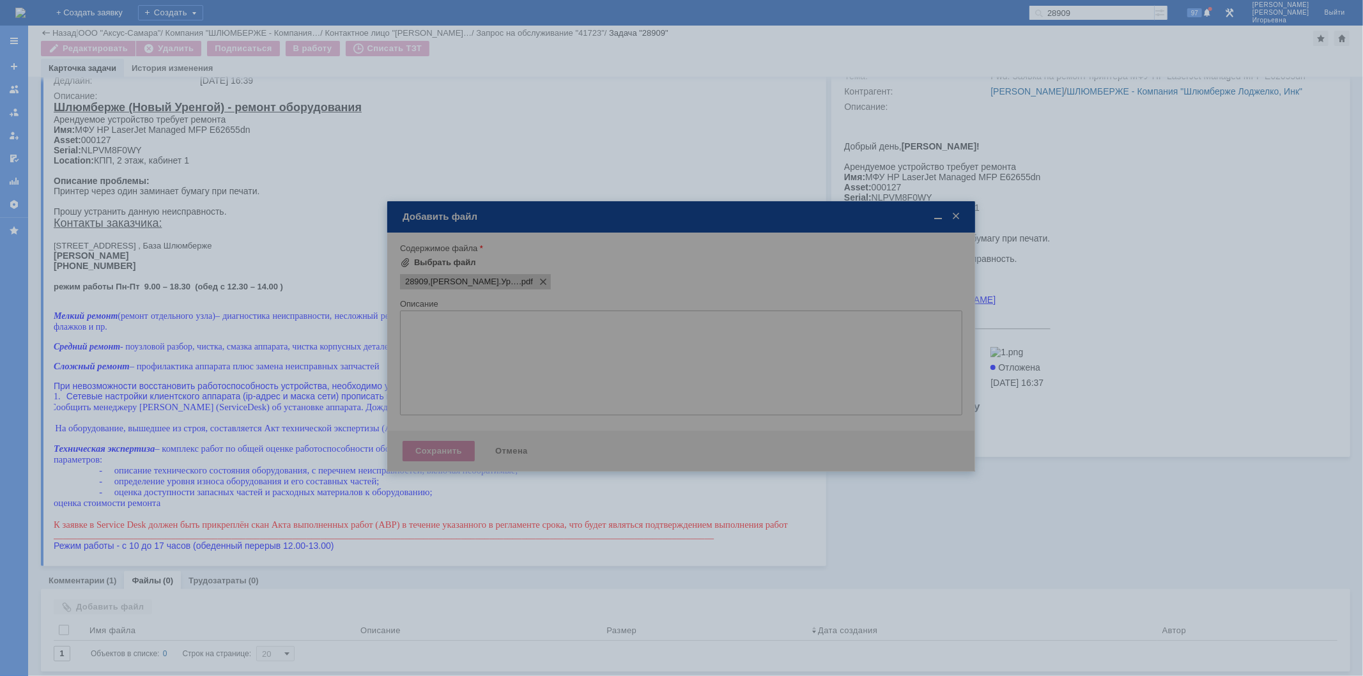
click at [433, 456] on div at bounding box center [681, 336] width 588 height 270
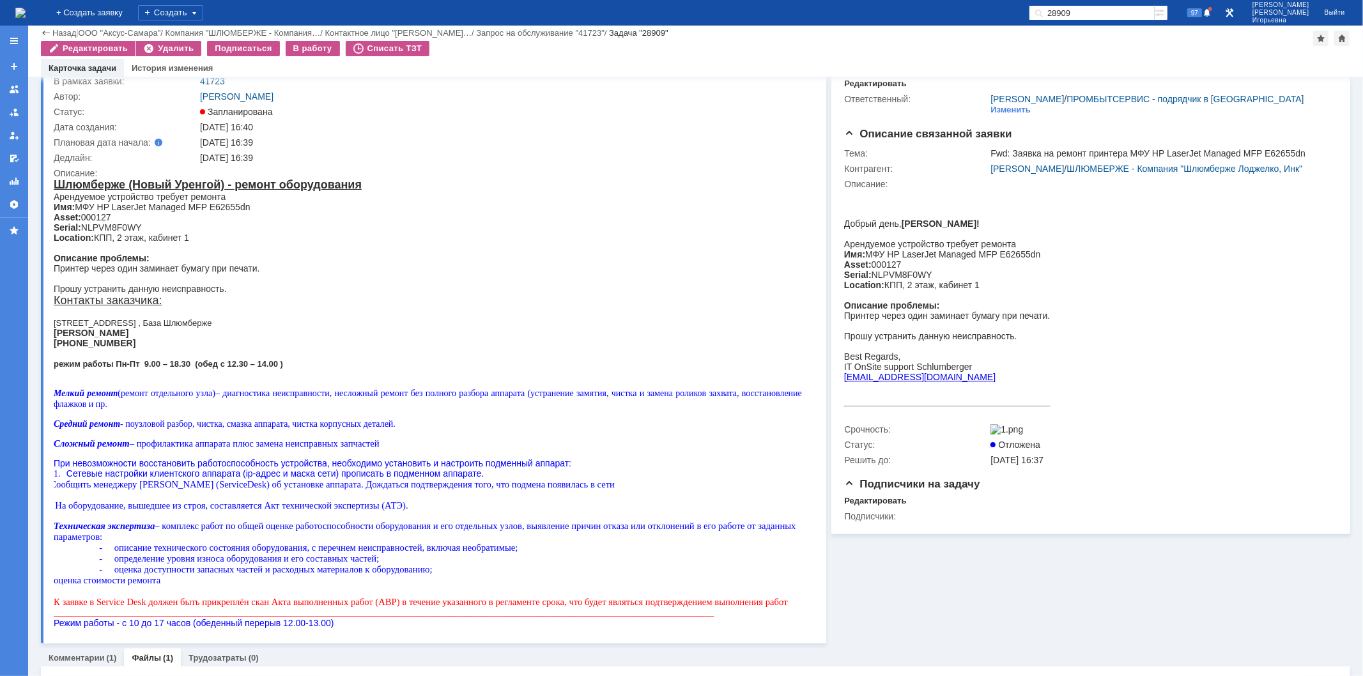
scroll to position [0, 0]
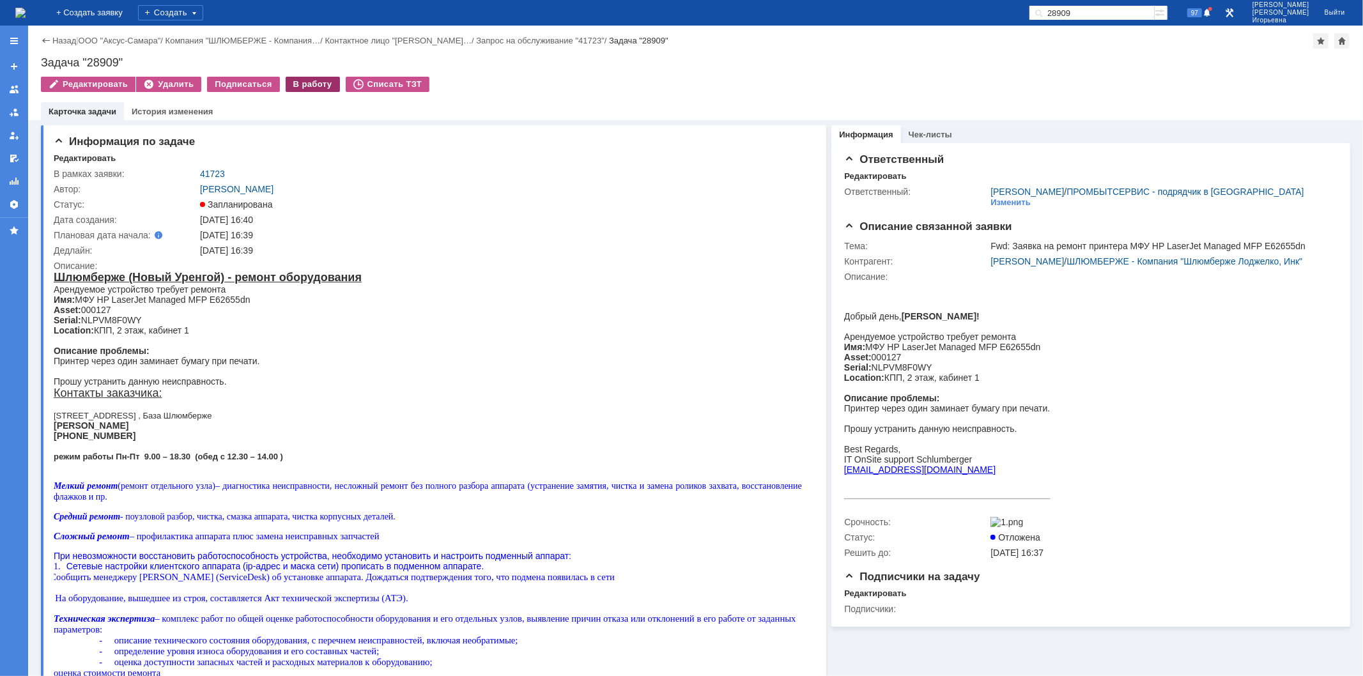
click at [302, 86] on div "В работу" at bounding box center [313, 84] width 54 height 15
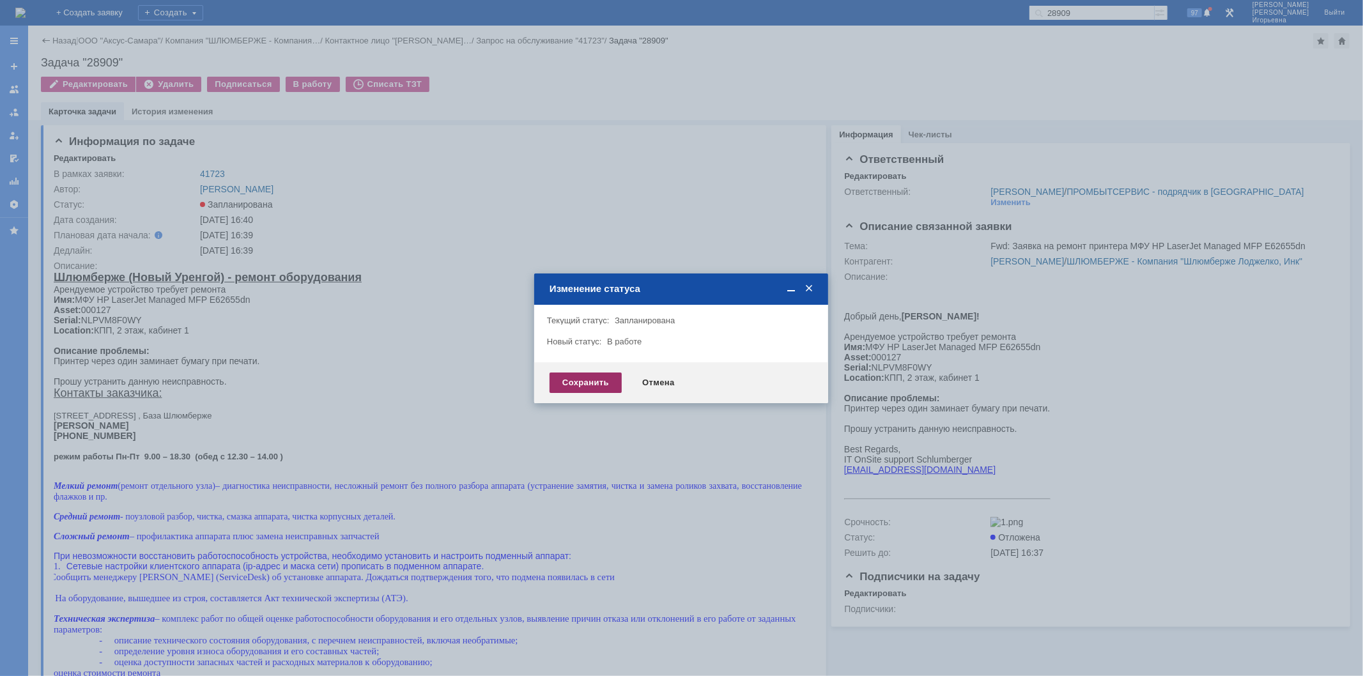
click at [572, 385] on div "Сохранить" at bounding box center [585, 382] width 72 height 20
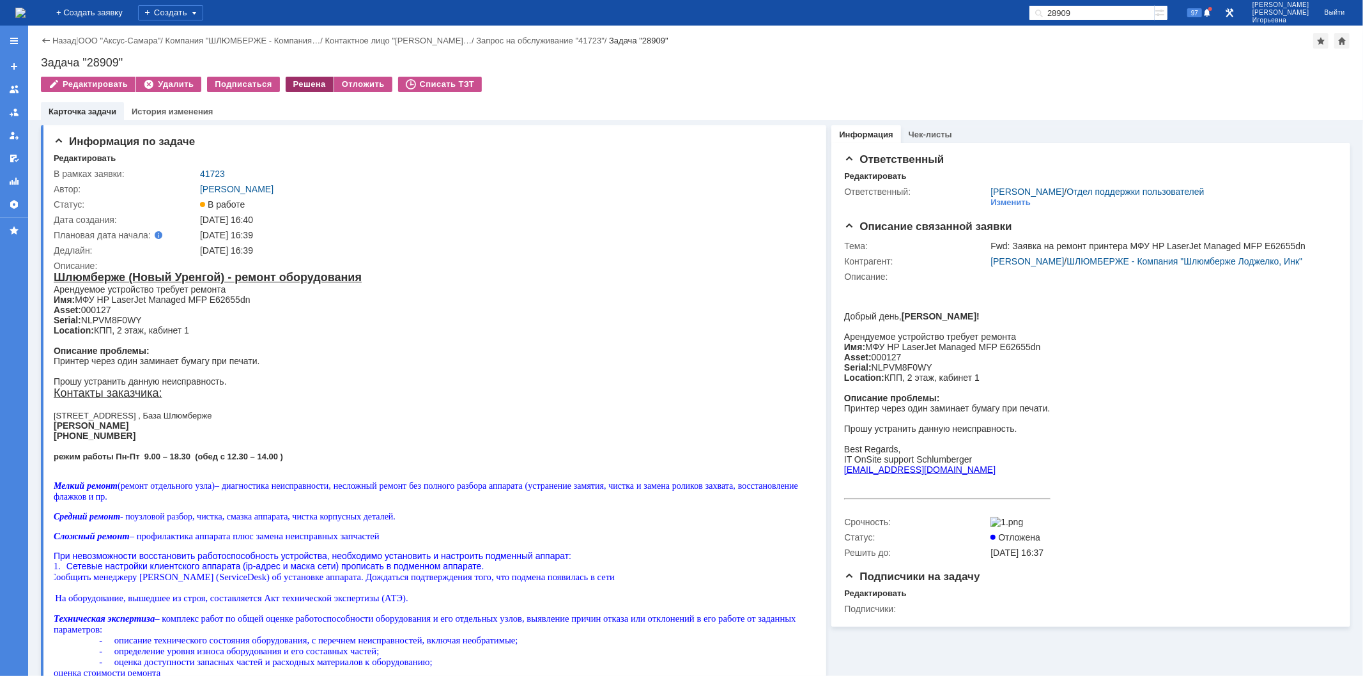
click at [304, 85] on div "Решена" at bounding box center [310, 84] width 48 height 15
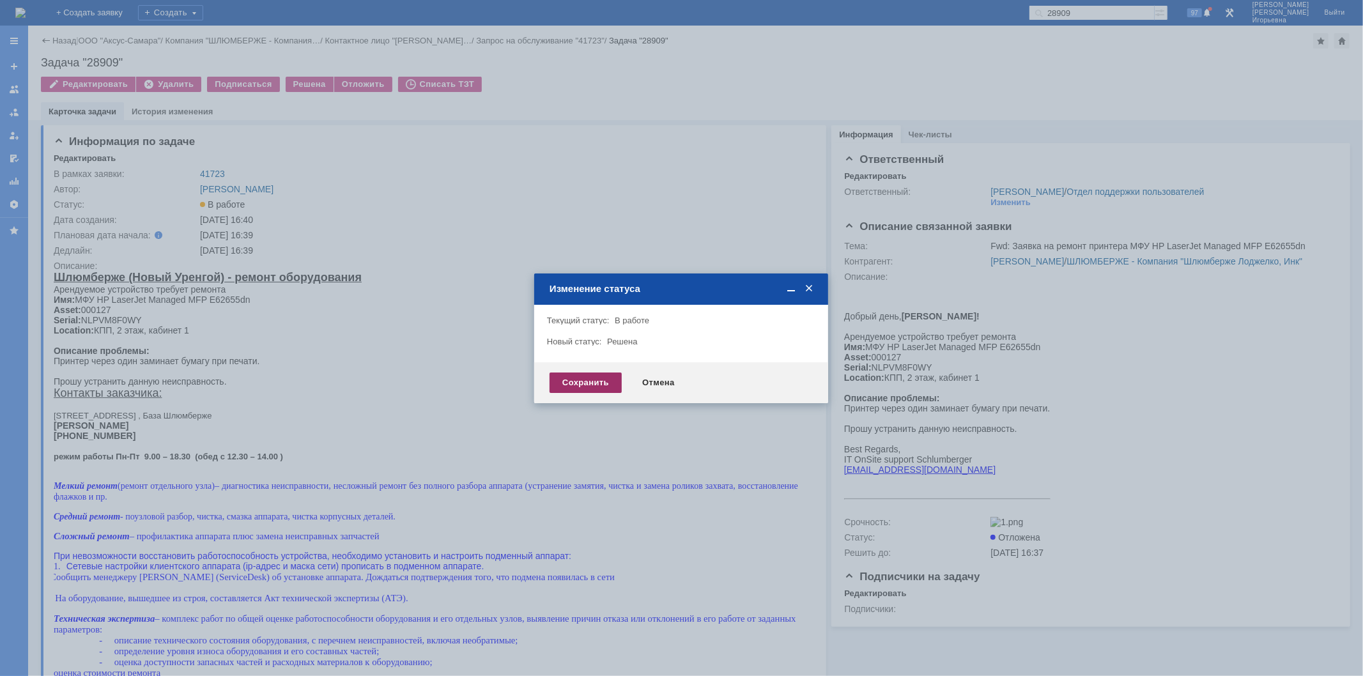
click at [583, 385] on div "Сохранить" at bounding box center [585, 382] width 72 height 20
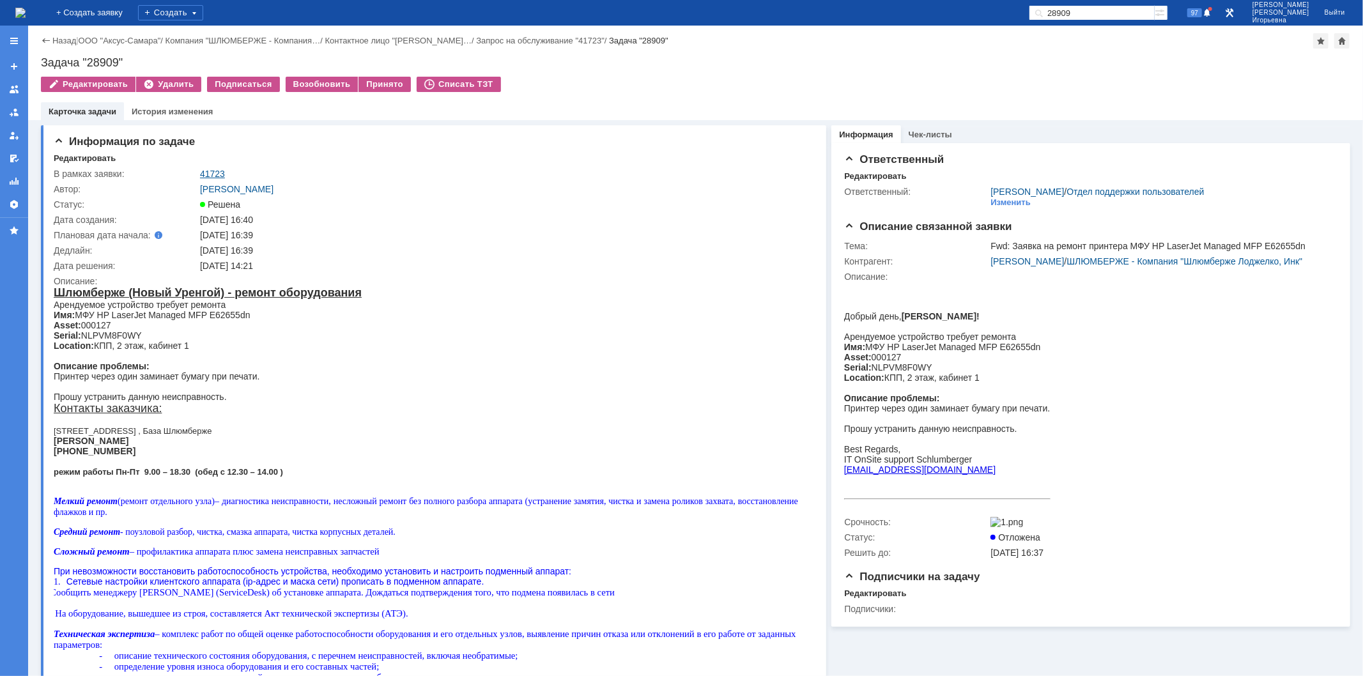
click at [213, 173] on link "41723" at bounding box center [212, 174] width 25 height 10
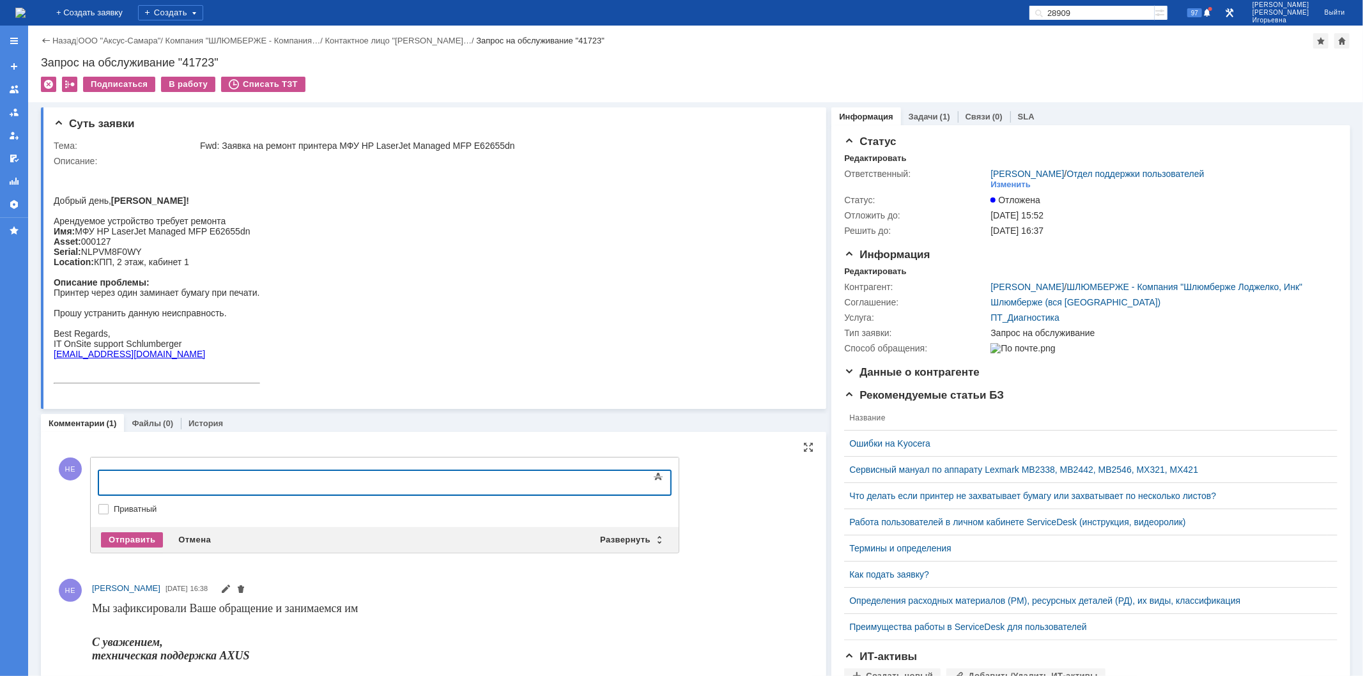
click at [125, 479] on div at bounding box center [201, 480] width 181 height 10
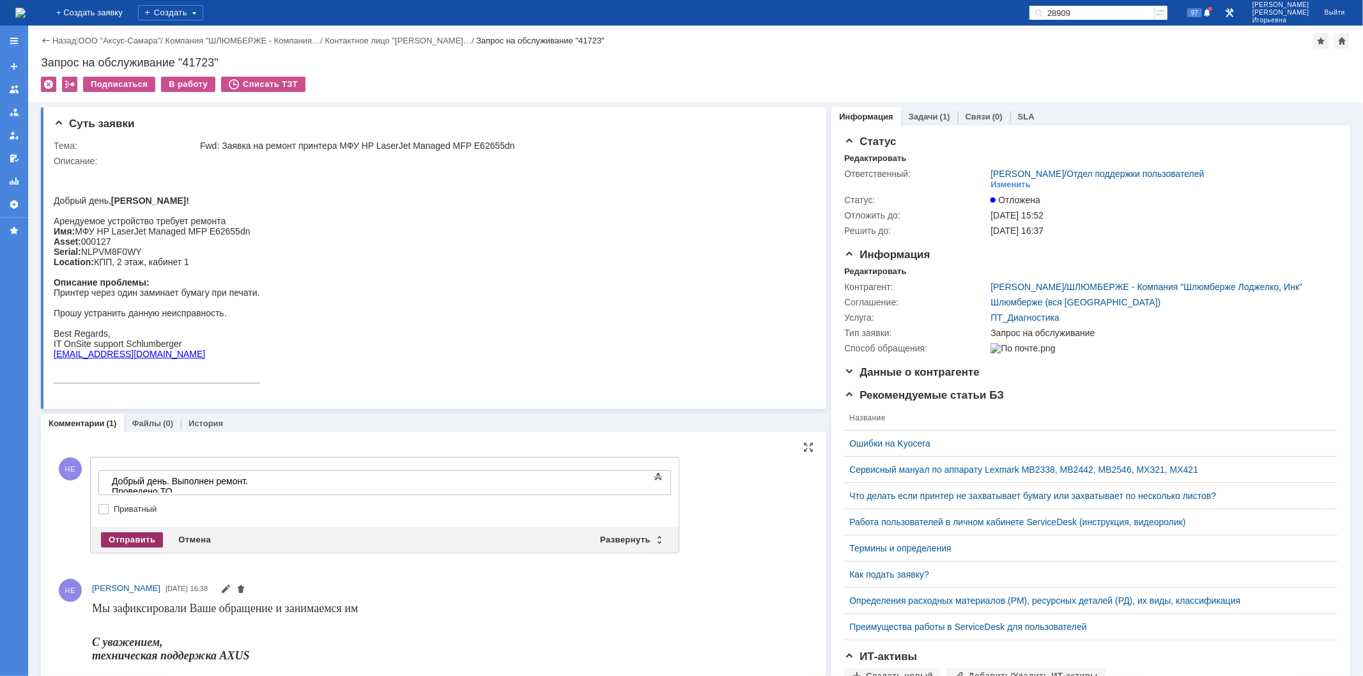
click at [135, 542] on div "Отправить" at bounding box center [132, 539] width 62 height 15
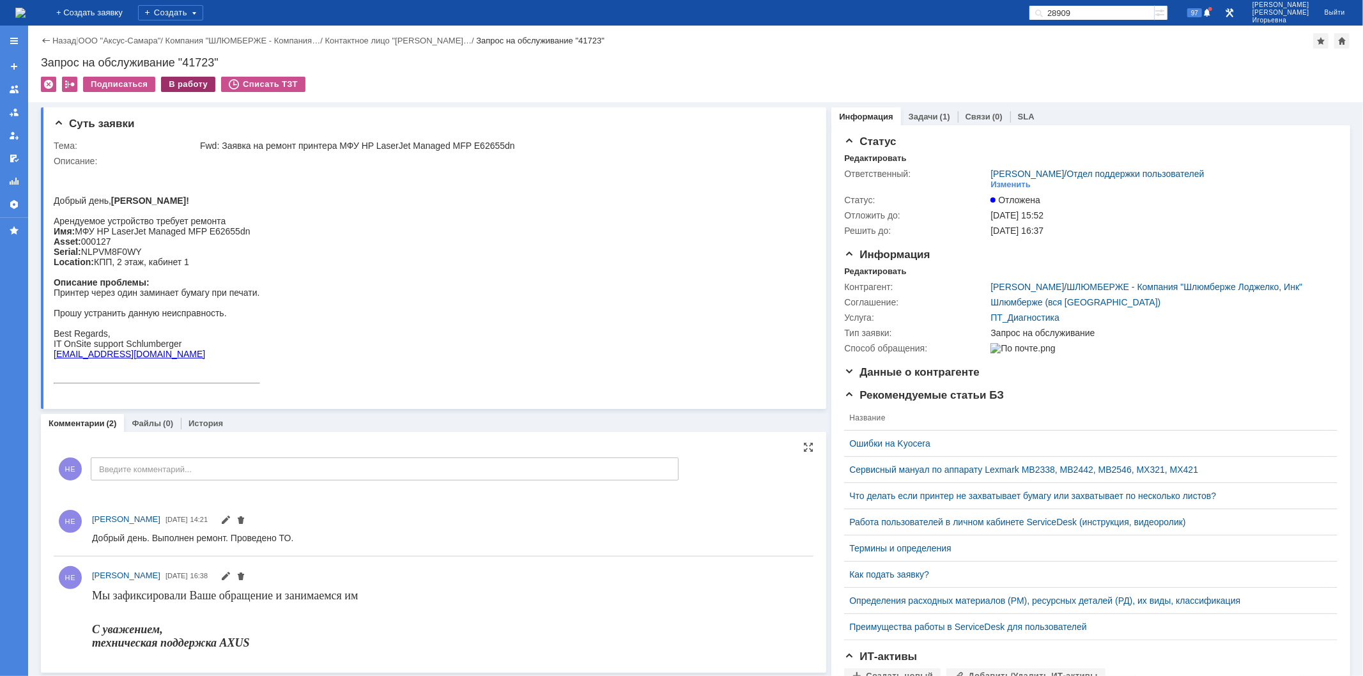
click at [183, 86] on div "В работу" at bounding box center [188, 84] width 54 height 15
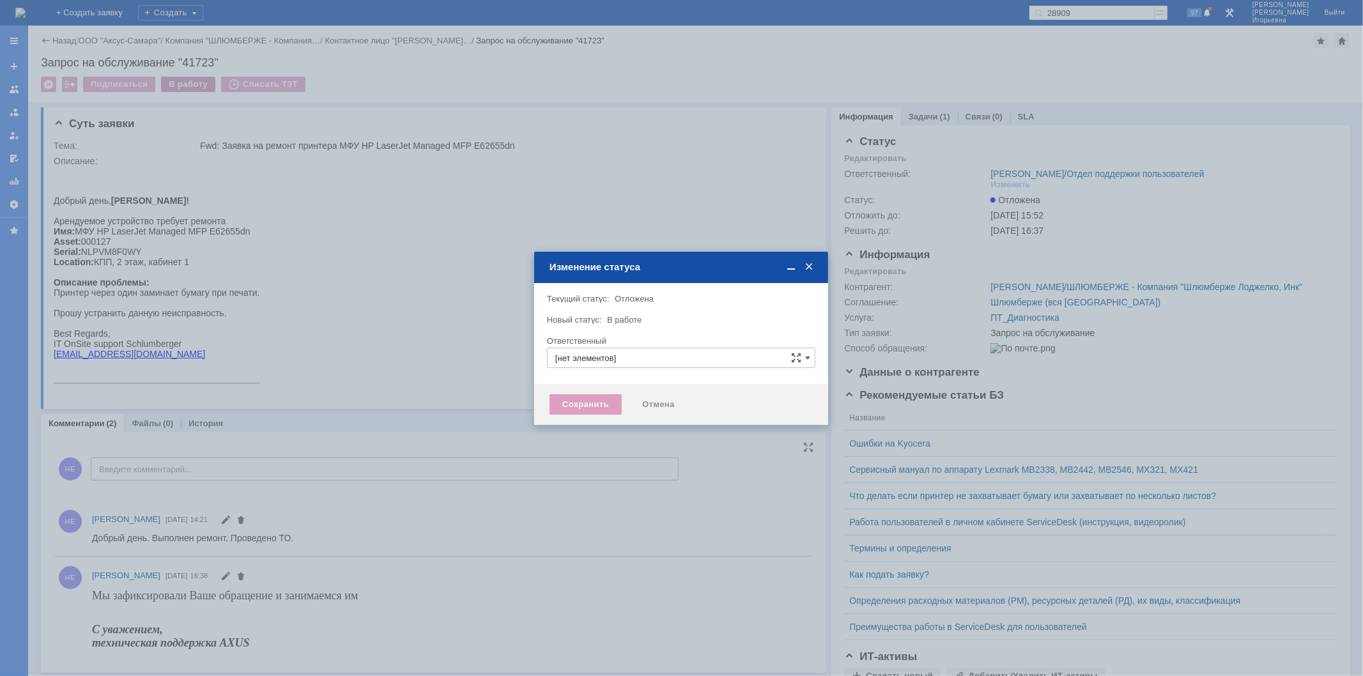
type input "Носенкова Елена Игорьевна"
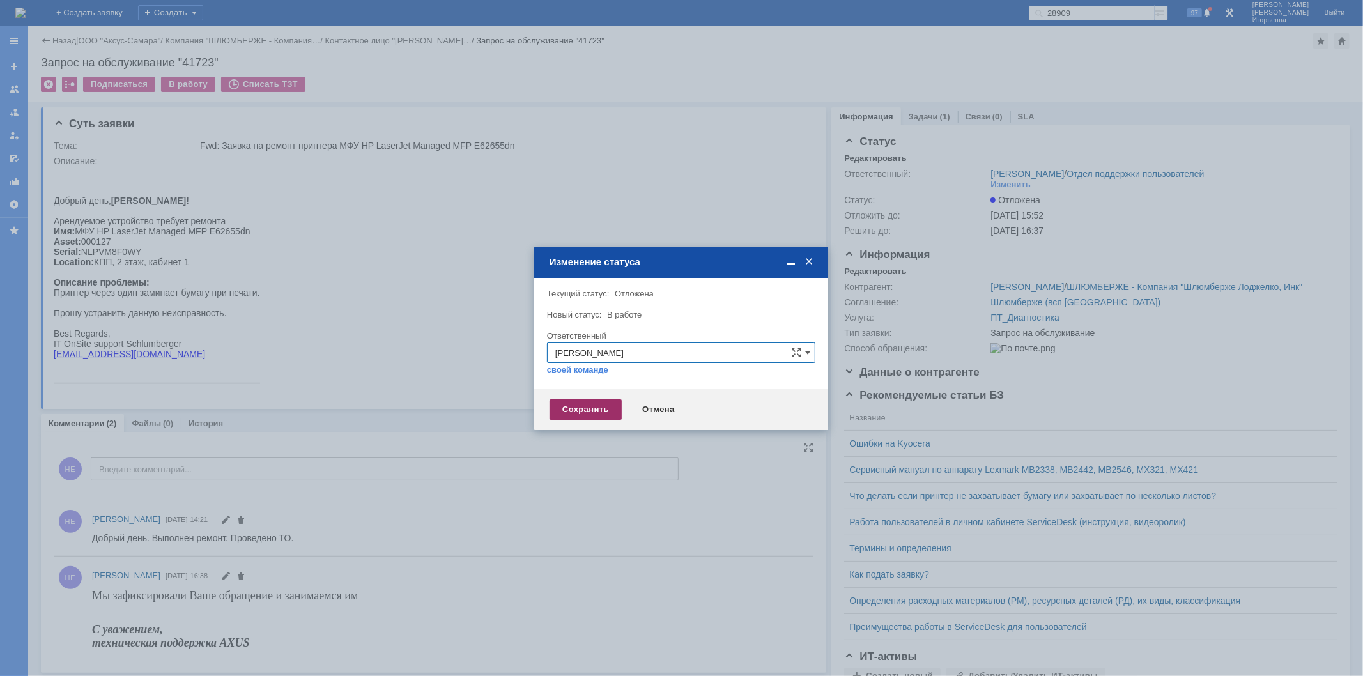
click at [575, 409] on div "Сохранить" at bounding box center [585, 409] width 72 height 20
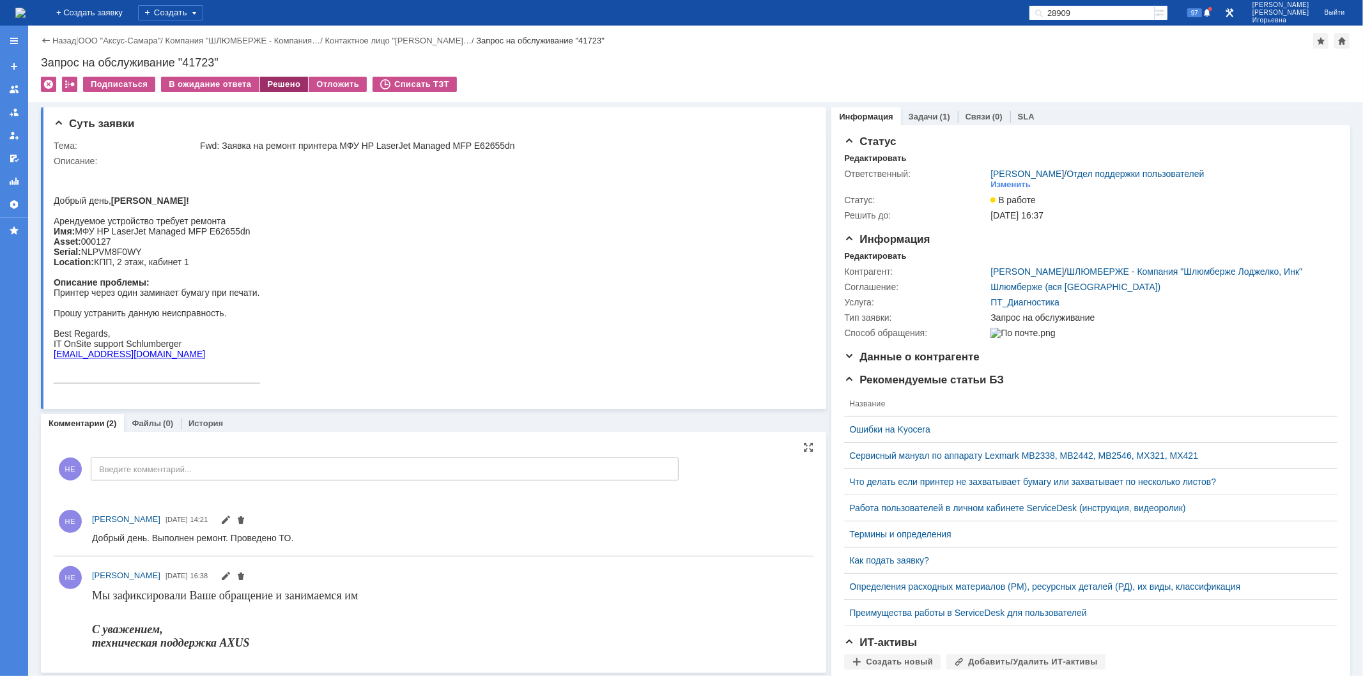
click at [288, 84] on div "Решено" at bounding box center [284, 84] width 49 height 15
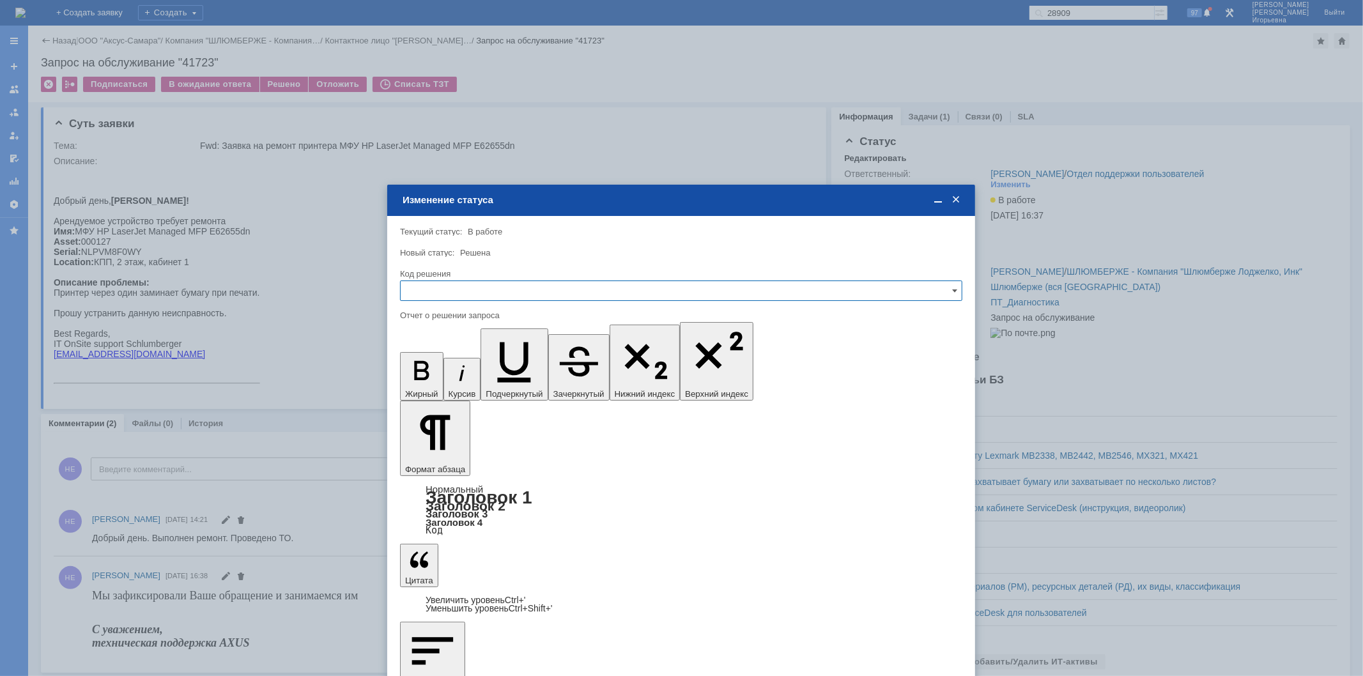
click at [434, 284] on input "text" at bounding box center [681, 290] width 562 height 20
click at [433, 377] on span "Решено" at bounding box center [681, 377] width 546 height 10
type input "Решено"
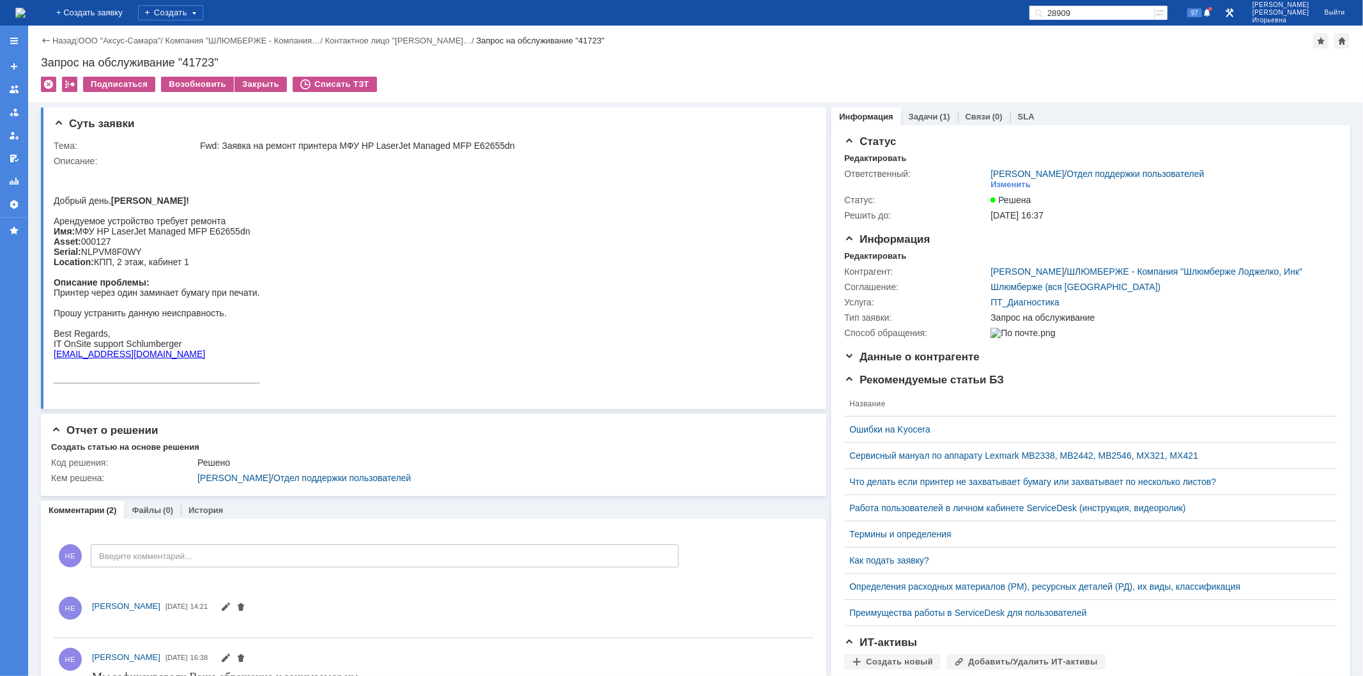
click at [26, 8] on img at bounding box center [20, 13] width 10 height 10
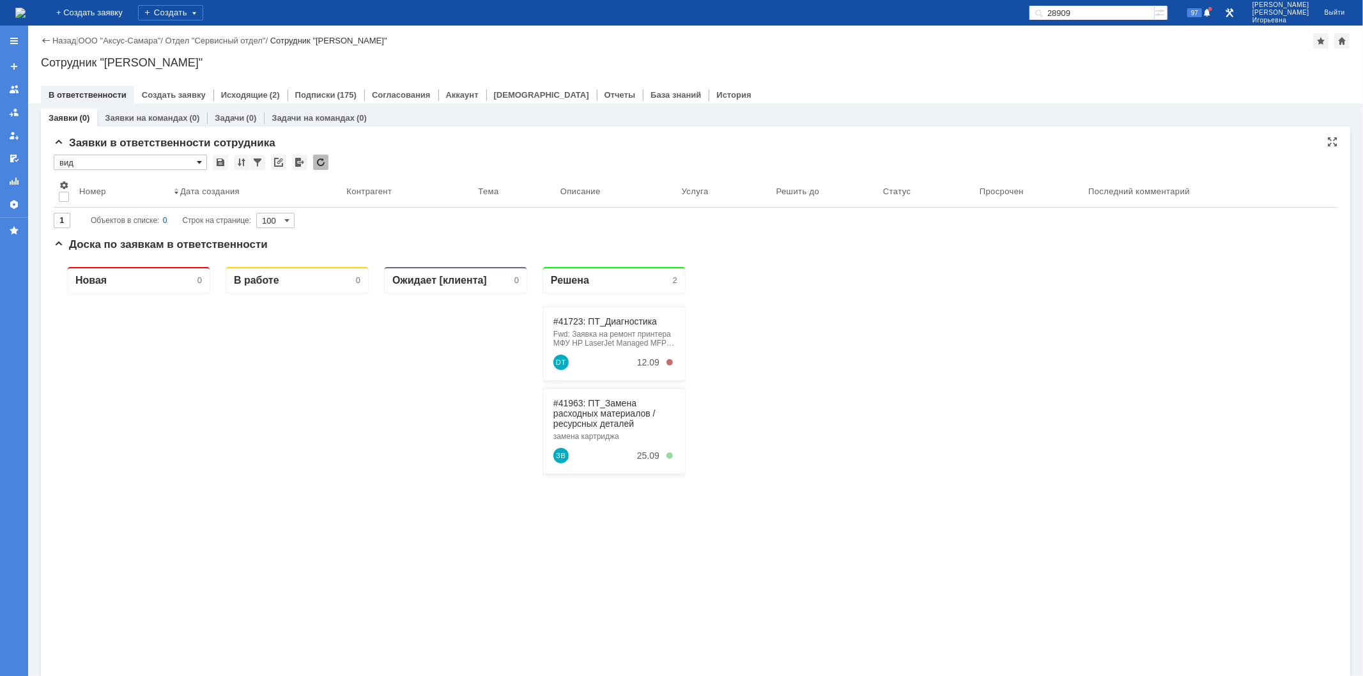
click at [199, 160] on span at bounding box center [199, 162] width 5 height 10
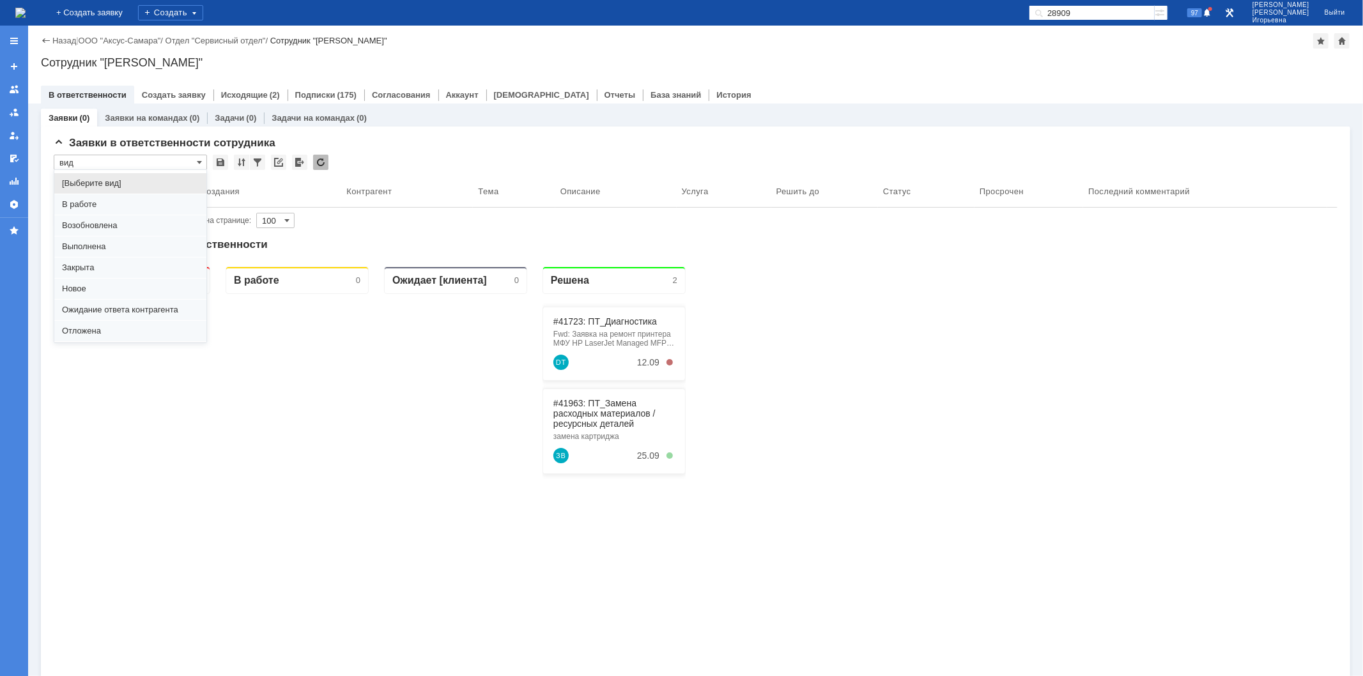
scroll to position [35, 0]
click at [86, 296] on span "Отложена" at bounding box center [130, 296] width 137 height 10
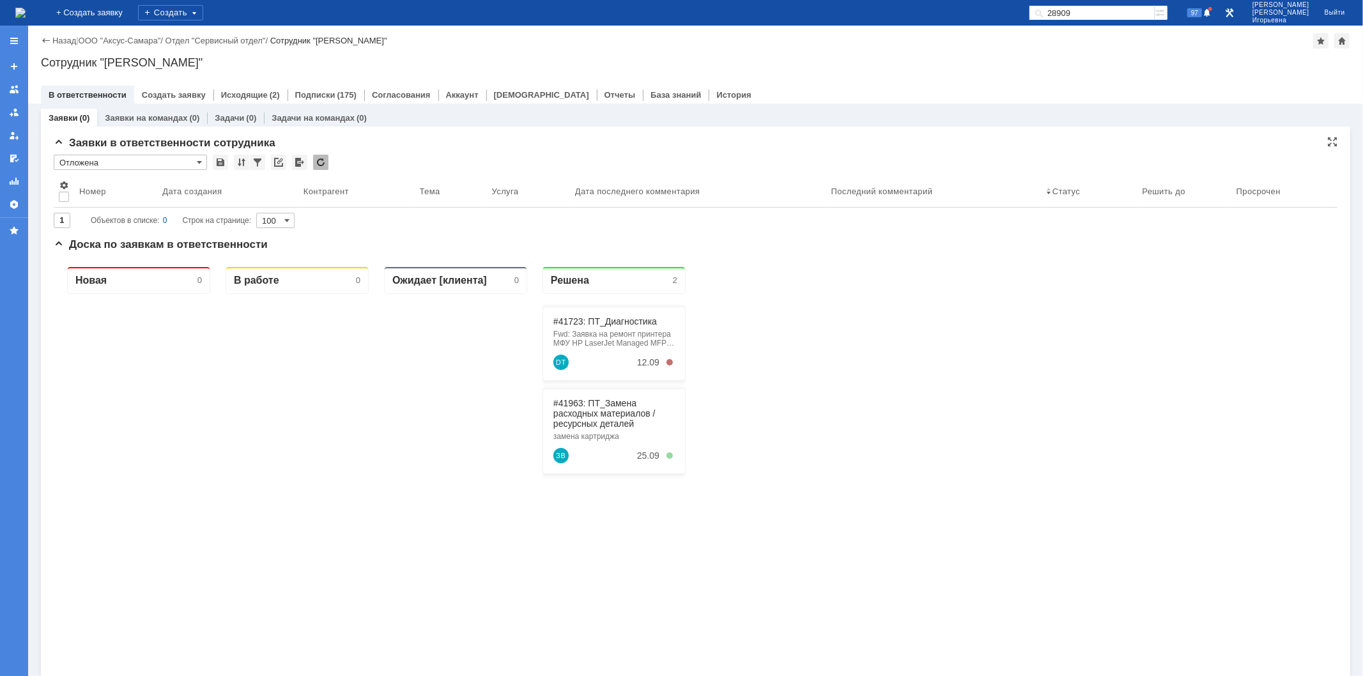
click at [203, 161] on input "Отложена" at bounding box center [130, 162] width 153 height 15
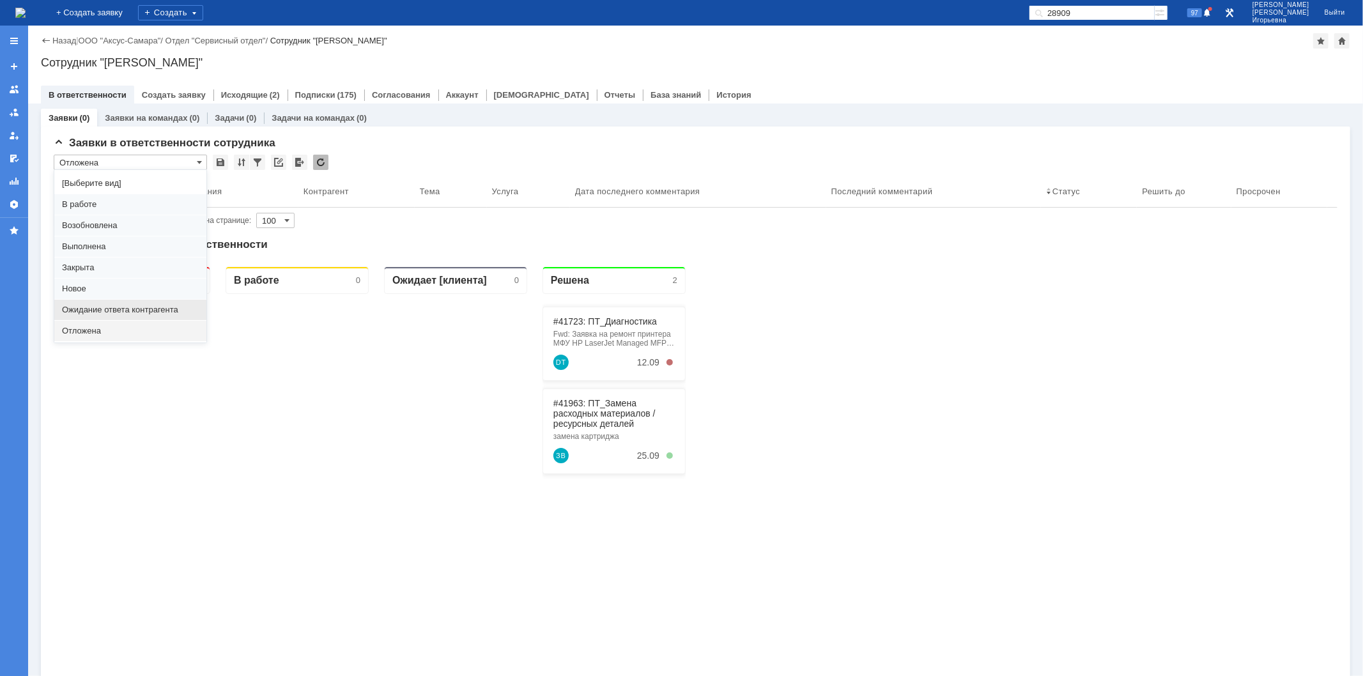
click at [119, 308] on span "Ожидание ответа контрагента" at bounding box center [130, 310] width 137 height 10
type input "Ожидание ответа контрагента"
type input "20"
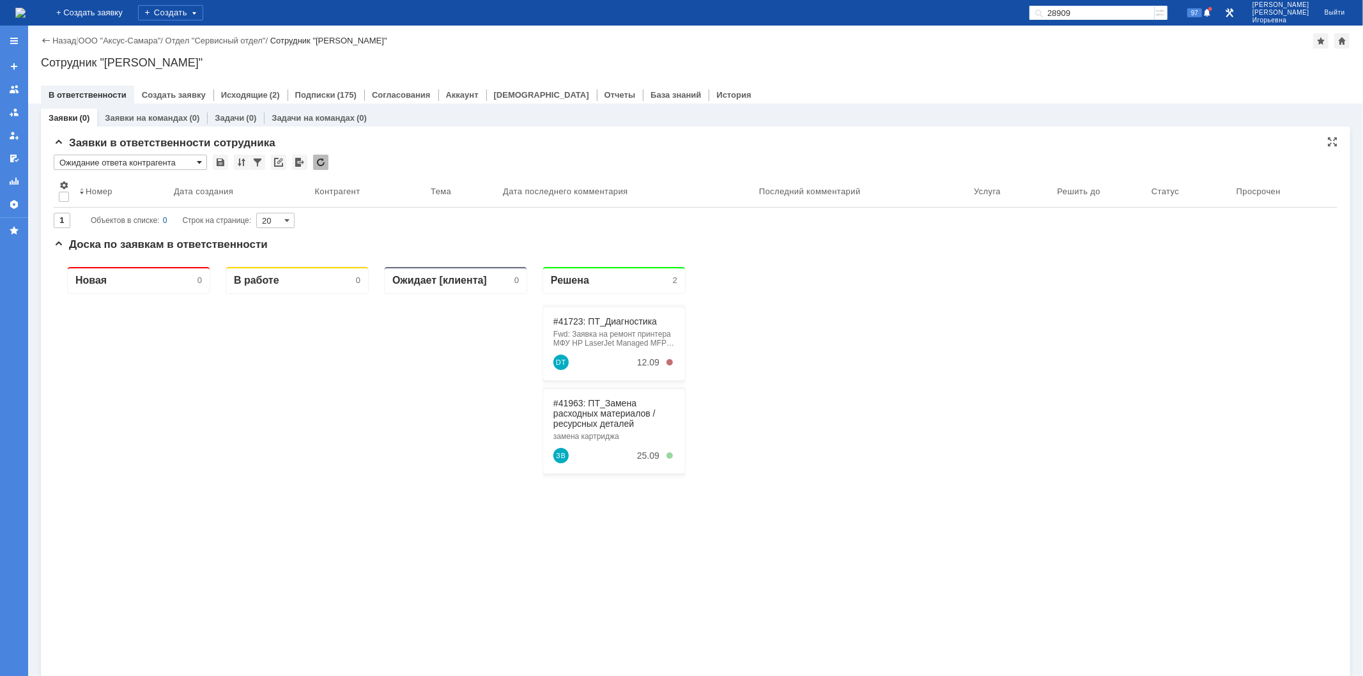
click at [199, 161] on span at bounding box center [199, 162] width 5 height 10
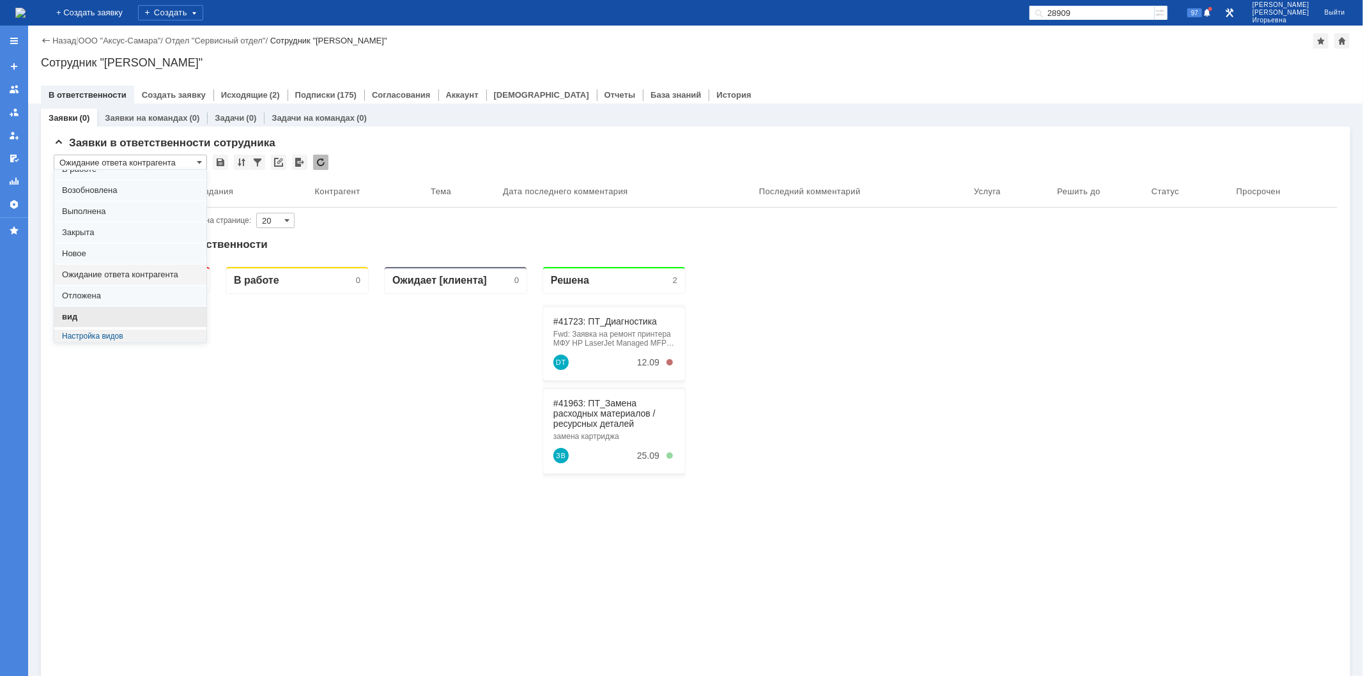
click at [73, 317] on span "вид" at bounding box center [130, 317] width 137 height 10
type input "вид"
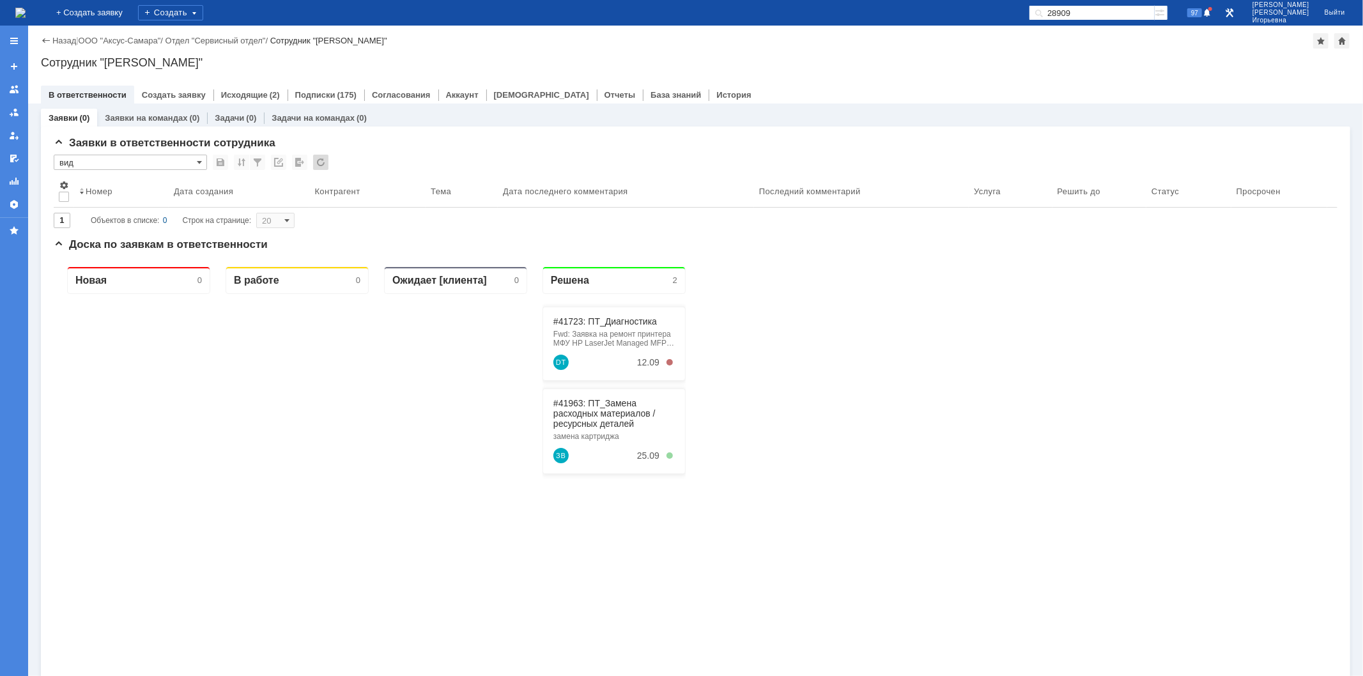
type input "100"
type input "вид"
click at [1084, 15] on input "text" at bounding box center [1092, 12] width 126 height 15
type input "41723"
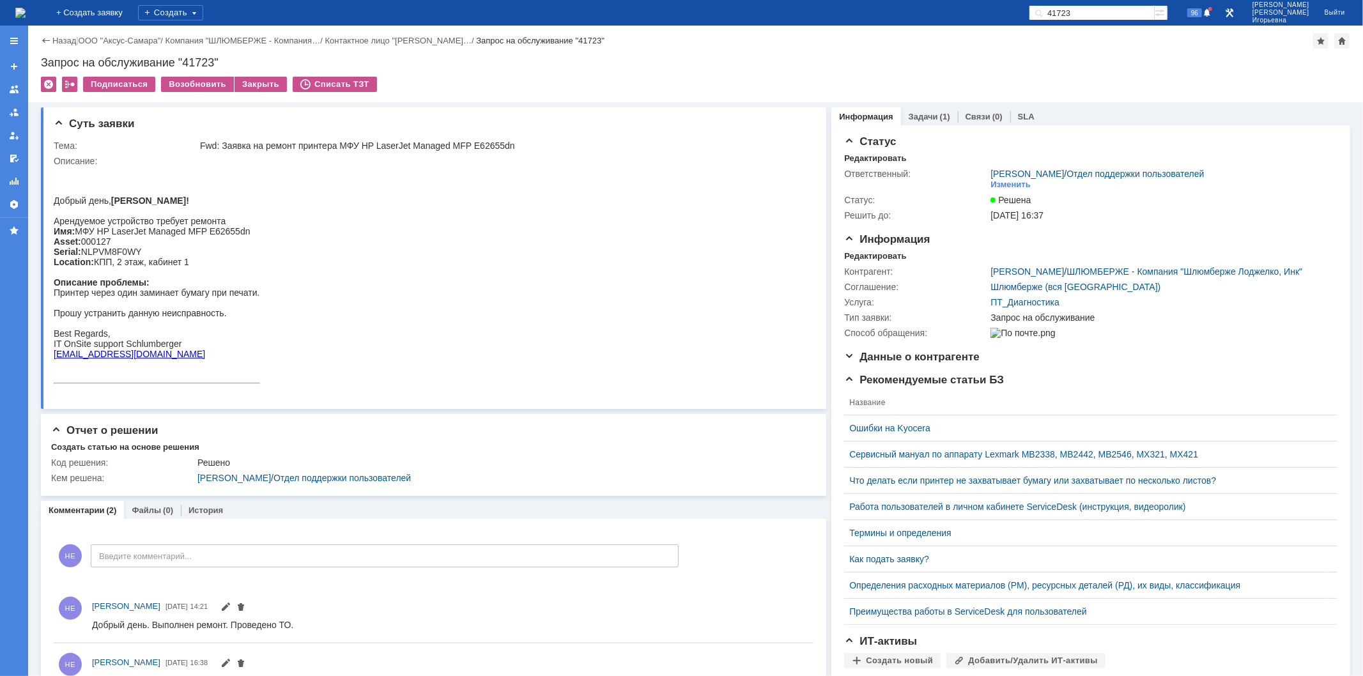
click at [26, 18] on img at bounding box center [20, 13] width 10 height 10
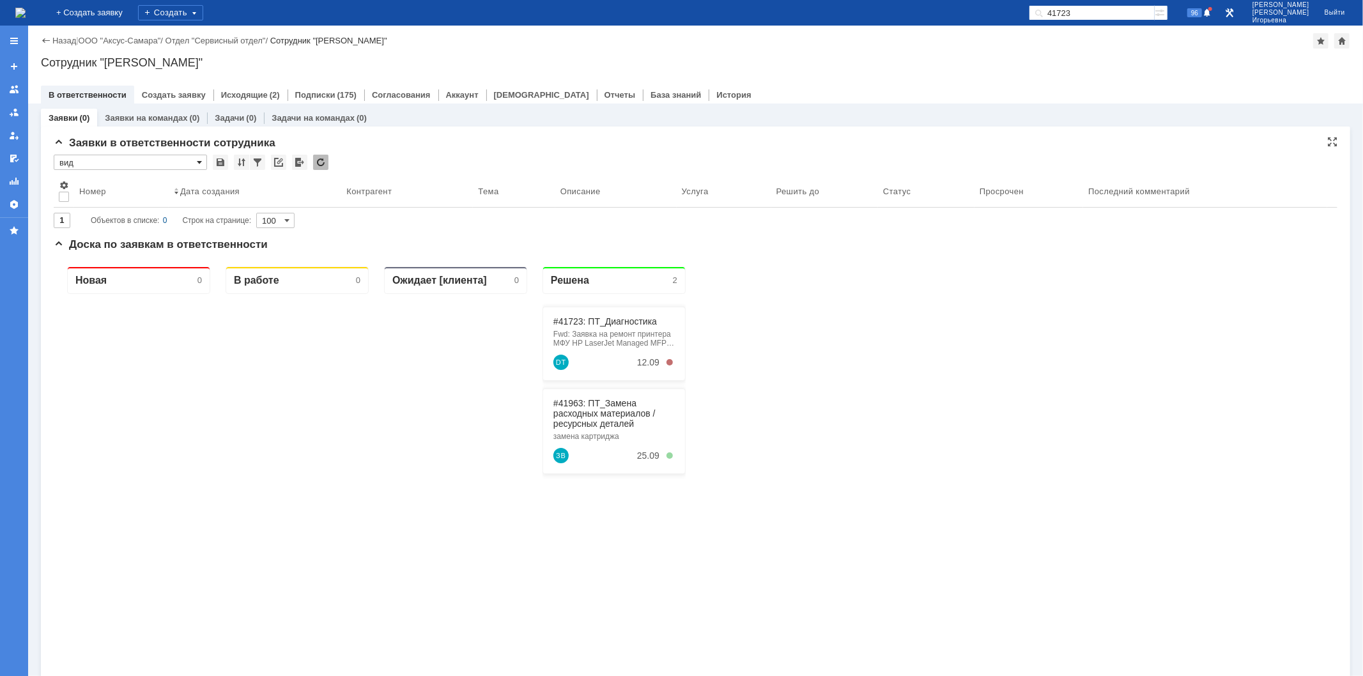
click at [198, 162] on span at bounding box center [199, 162] width 5 height 10
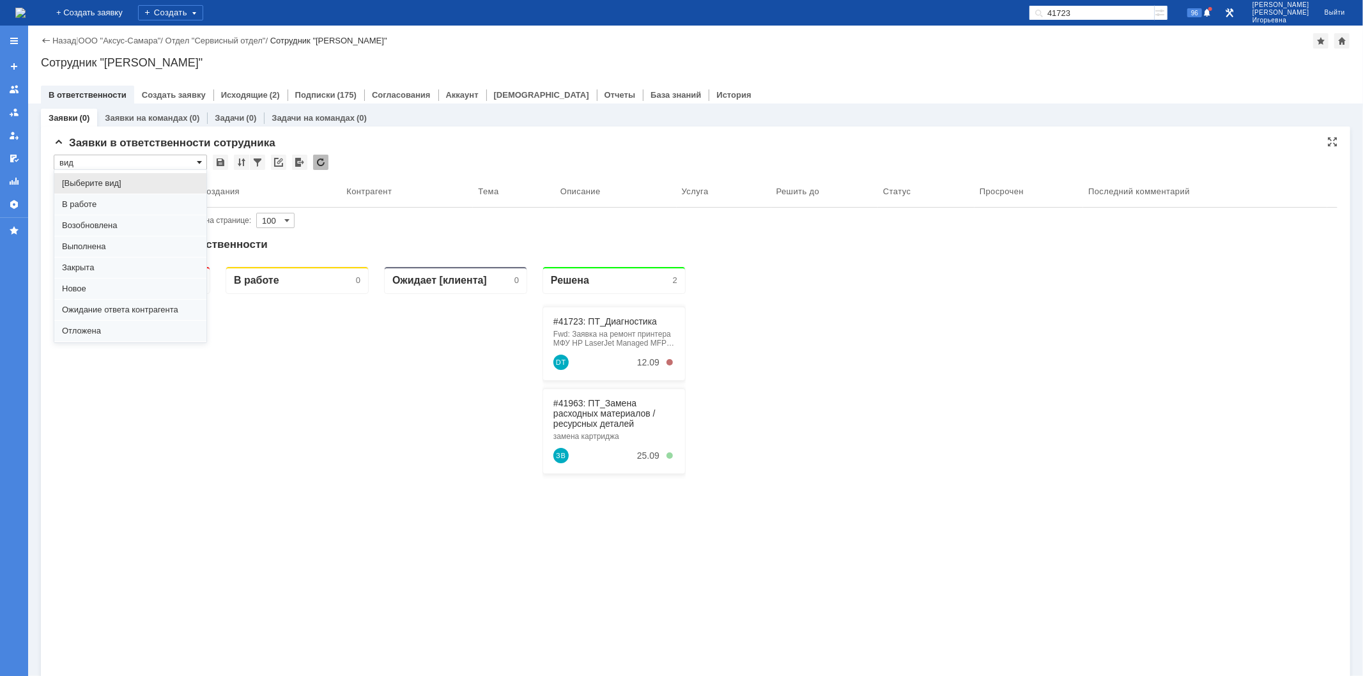
scroll to position [35, 0]
click at [80, 294] on span "Отложена" at bounding box center [130, 296] width 137 height 10
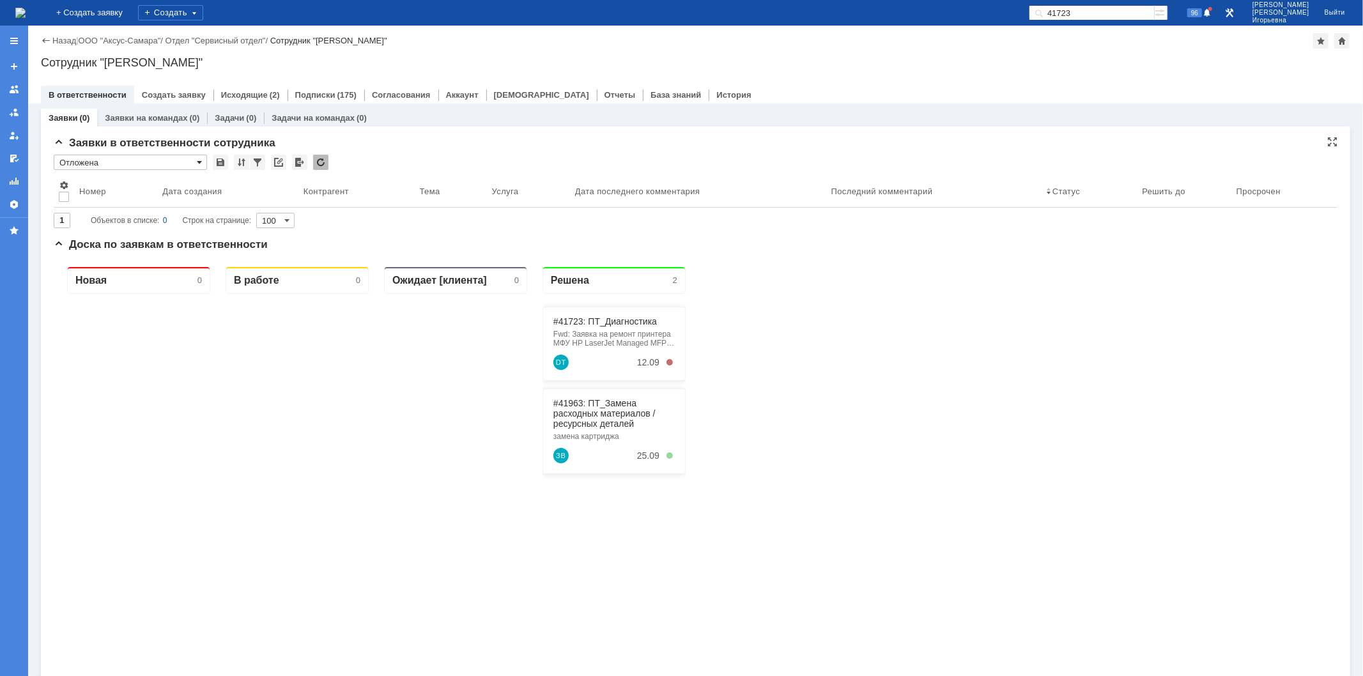
click at [200, 160] on span at bounding box center [199, 162] width 5 height 10
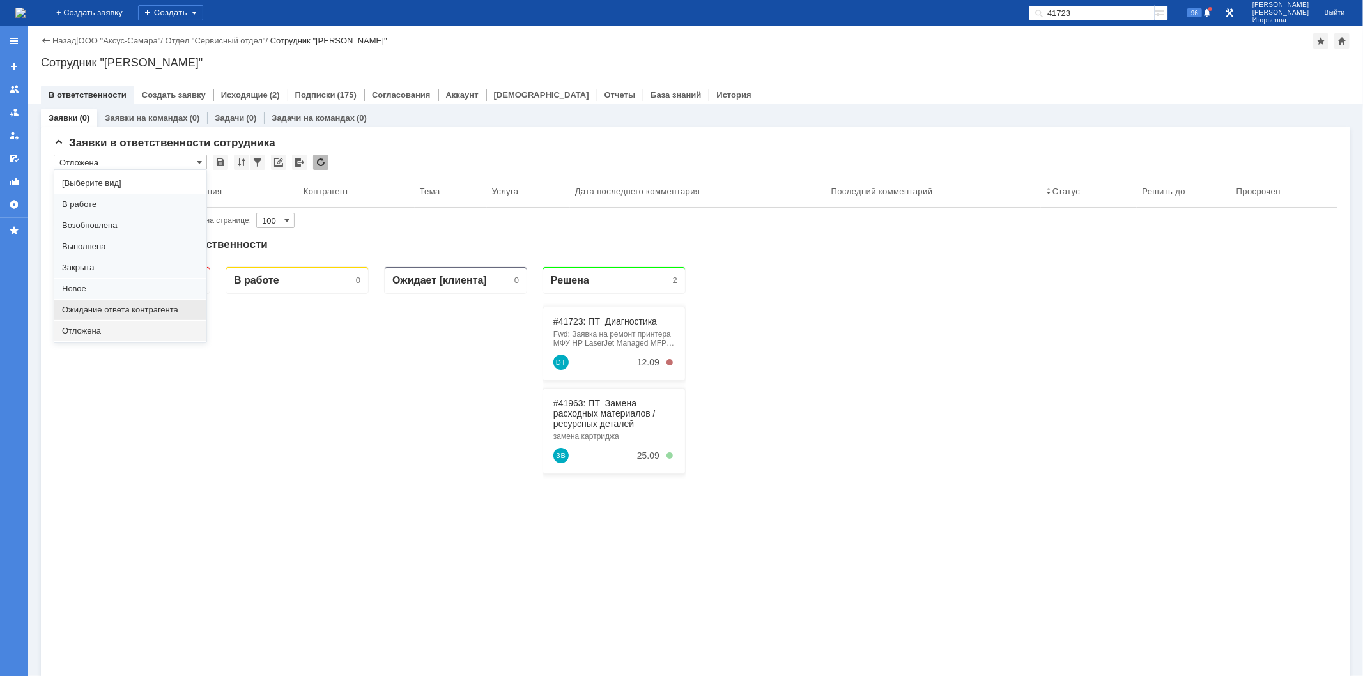
click at [112, 305] on span "Ожидание ответа контрагента" at bounding box center [130, 310] width 137 height 10
type input "Ожидание ответа контрагента"
type input "20"
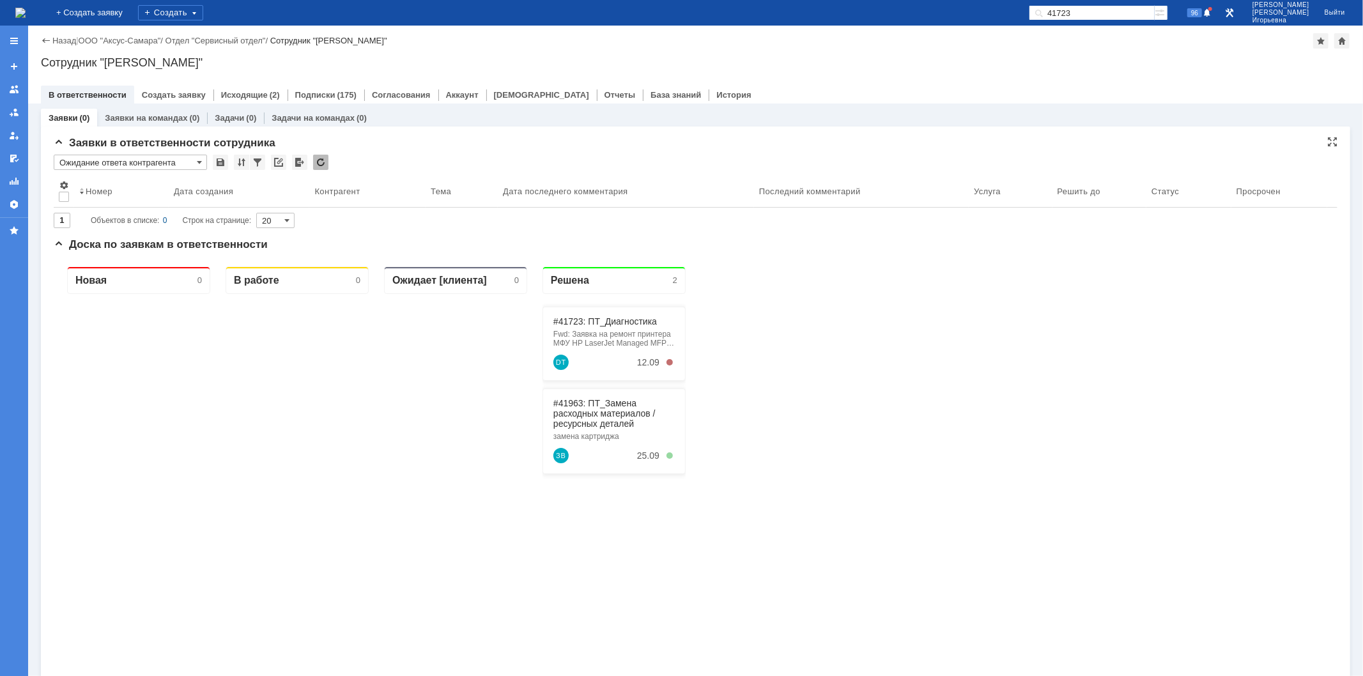
click at [202, 160] on input "Ожидание ответа контрагента" at bounding box center [130, 162] width 153 height 15
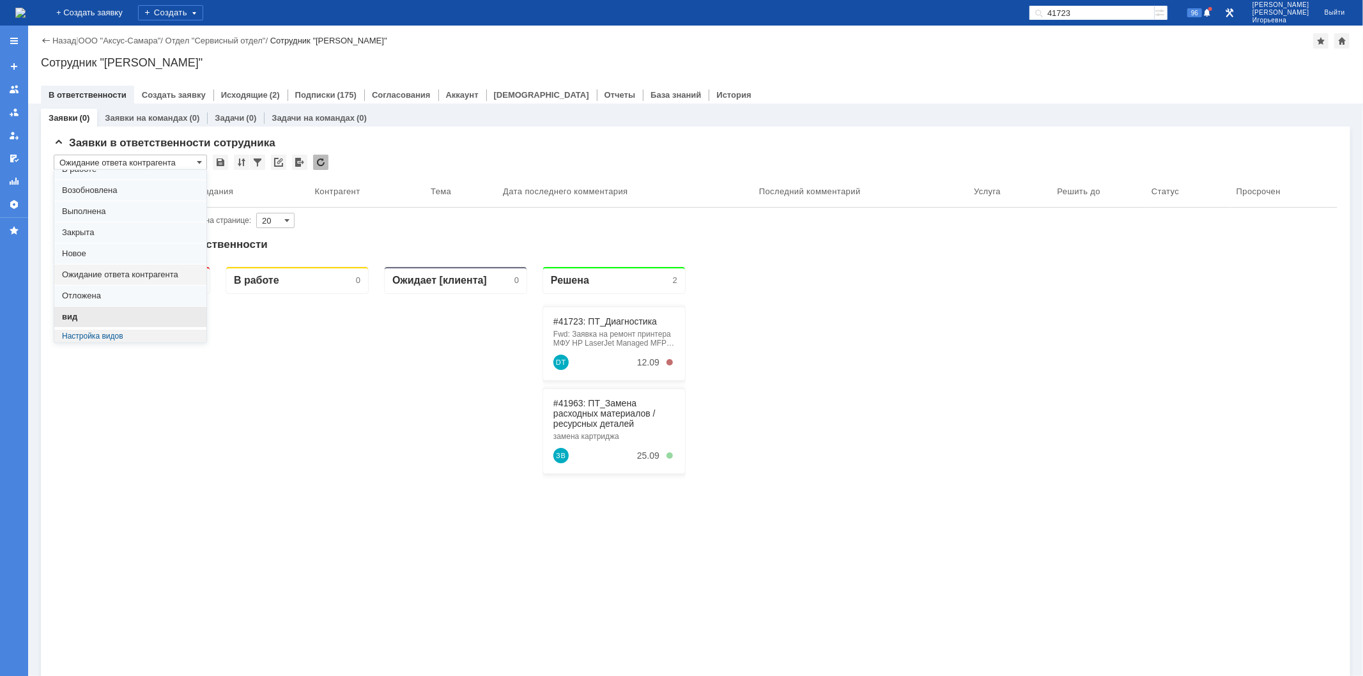
click at [86, 309] on div "вид" at bounding box center [130, 317] width 152 height 20
type input "вид"
type input "100"
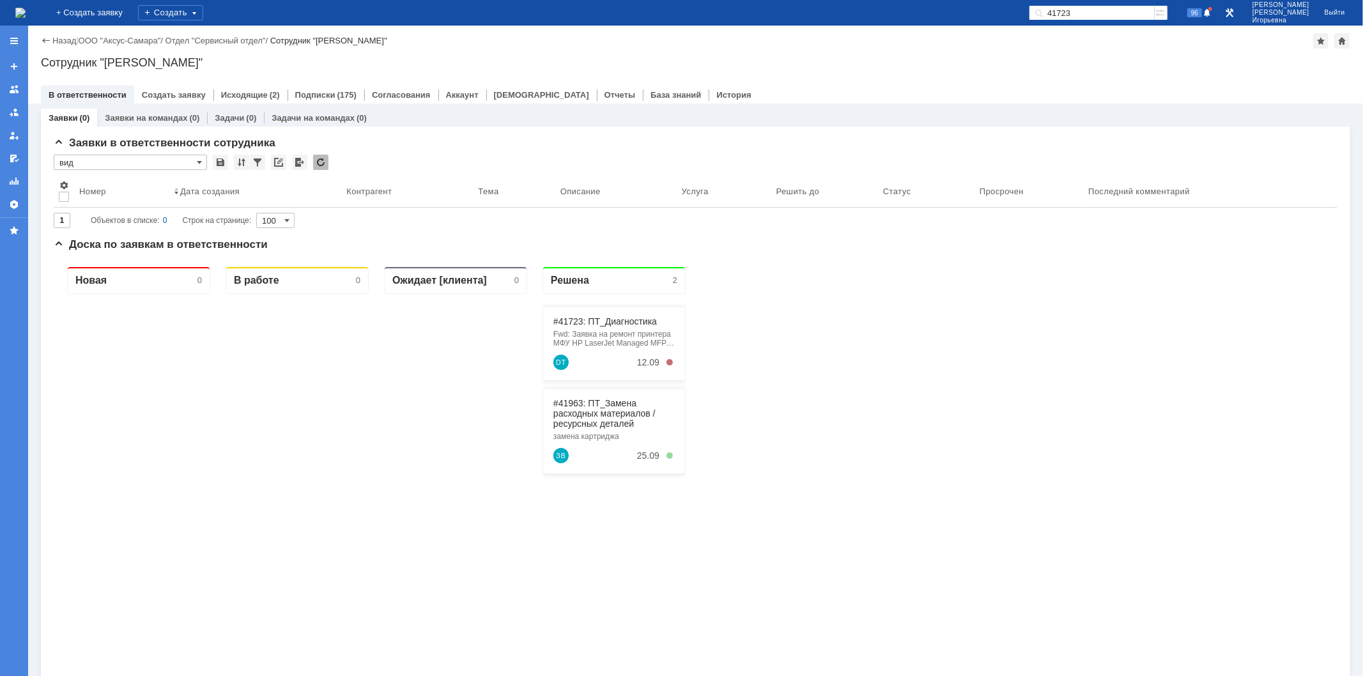
type input "вид"
click at [155, 116] on link "Заявки на командах" at bounding box center [146, 118] width 82 height 10
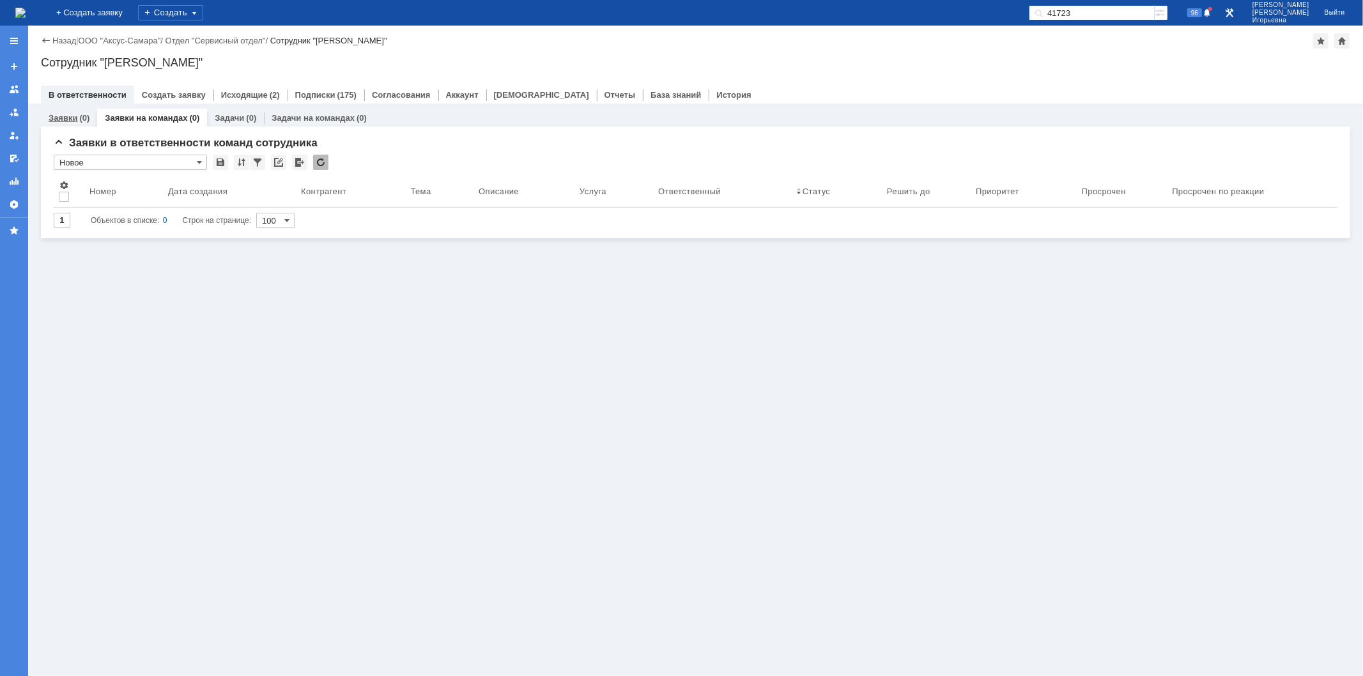
click at [79, 114] on div "(0)" at bounding box center [84, 118] width 10 height 10
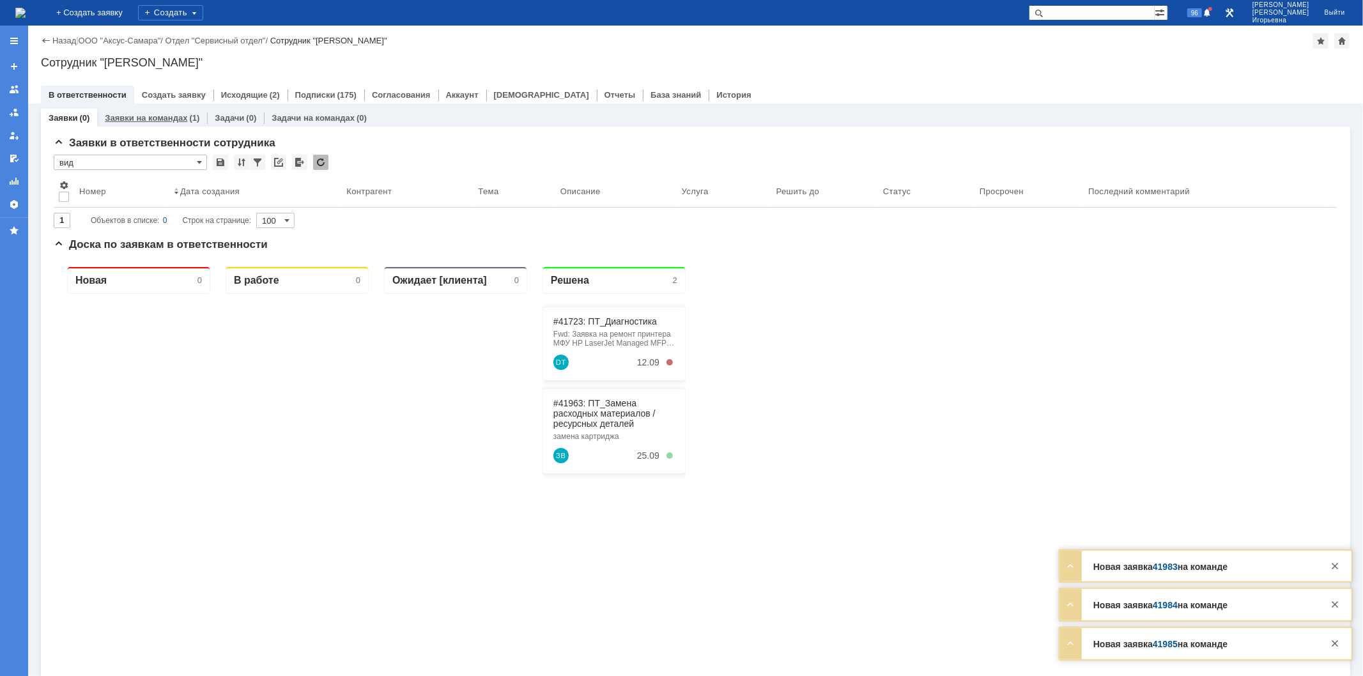
click at [152, 113] on link "Заявки на командах" at bounding box center [146, 118] width 82 height 10
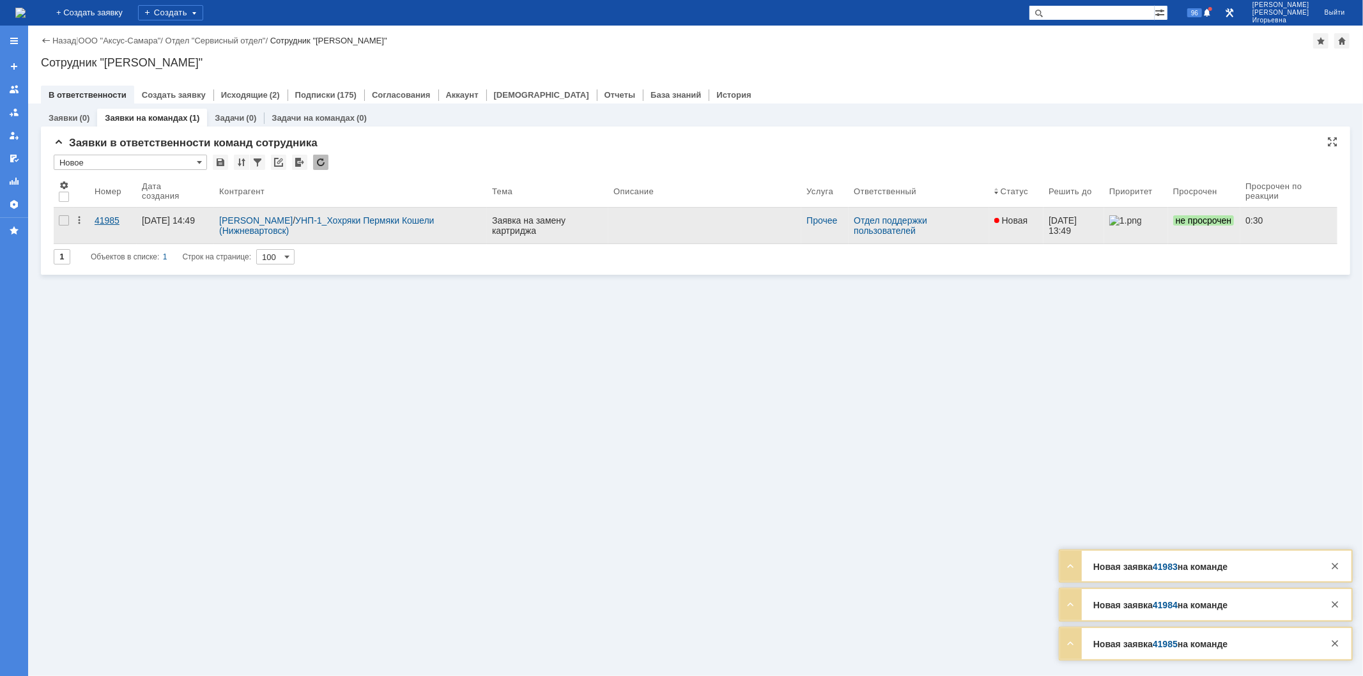
click at [100, 214] on link "41985" at bounding box center [112, 226] width 47 height 36
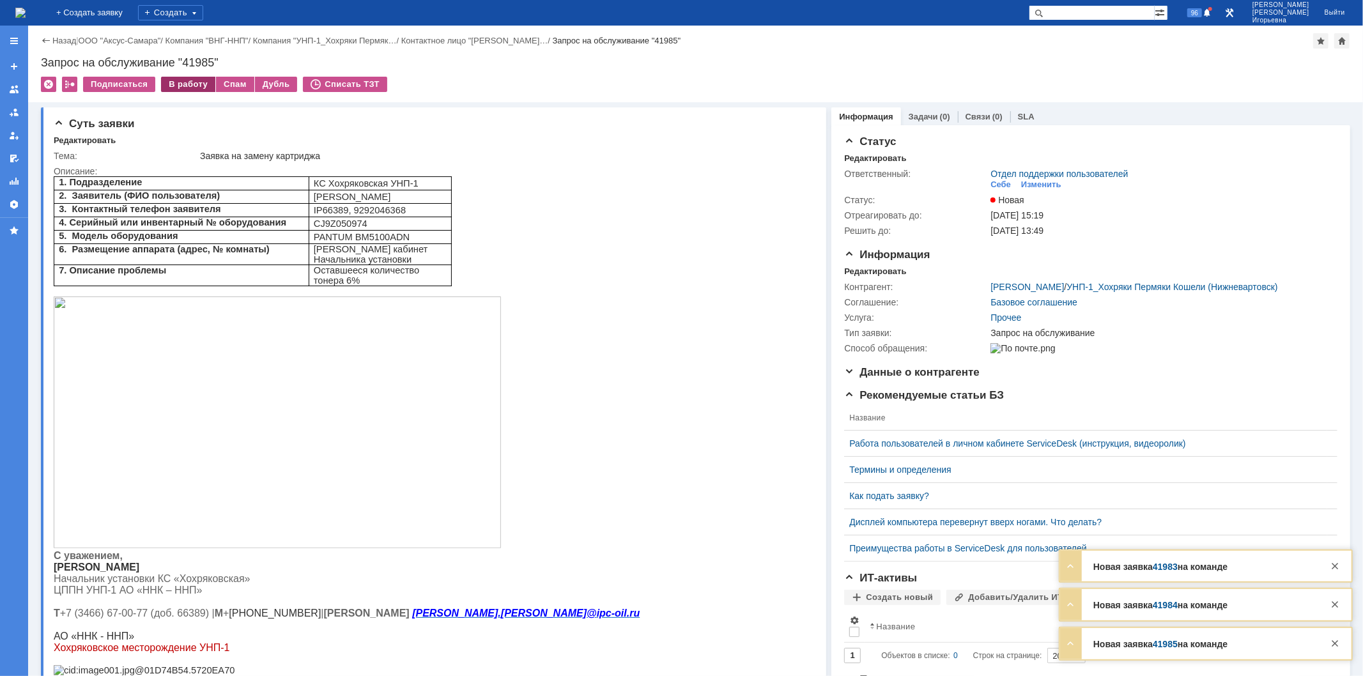
click at [183, 80] on div "В работу" at bounding box center [188, 84] width 54 height 15
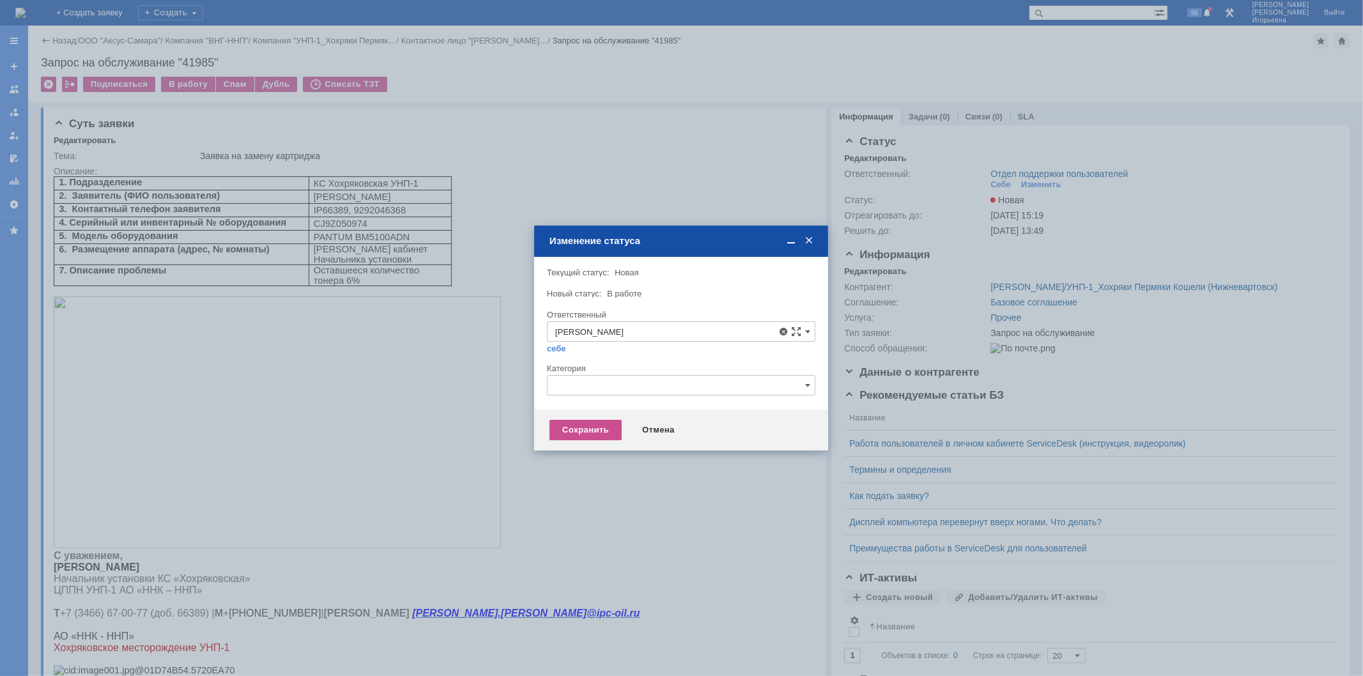
click at [679, 424] on span "[PERSON_NAME]" at bounding box center [681, 424] width 252 height 10
type input "[PERSON_NAME]"
click at [590, 431] on div "Сохранить" at bounding box center [585, 430] width 72 height 20
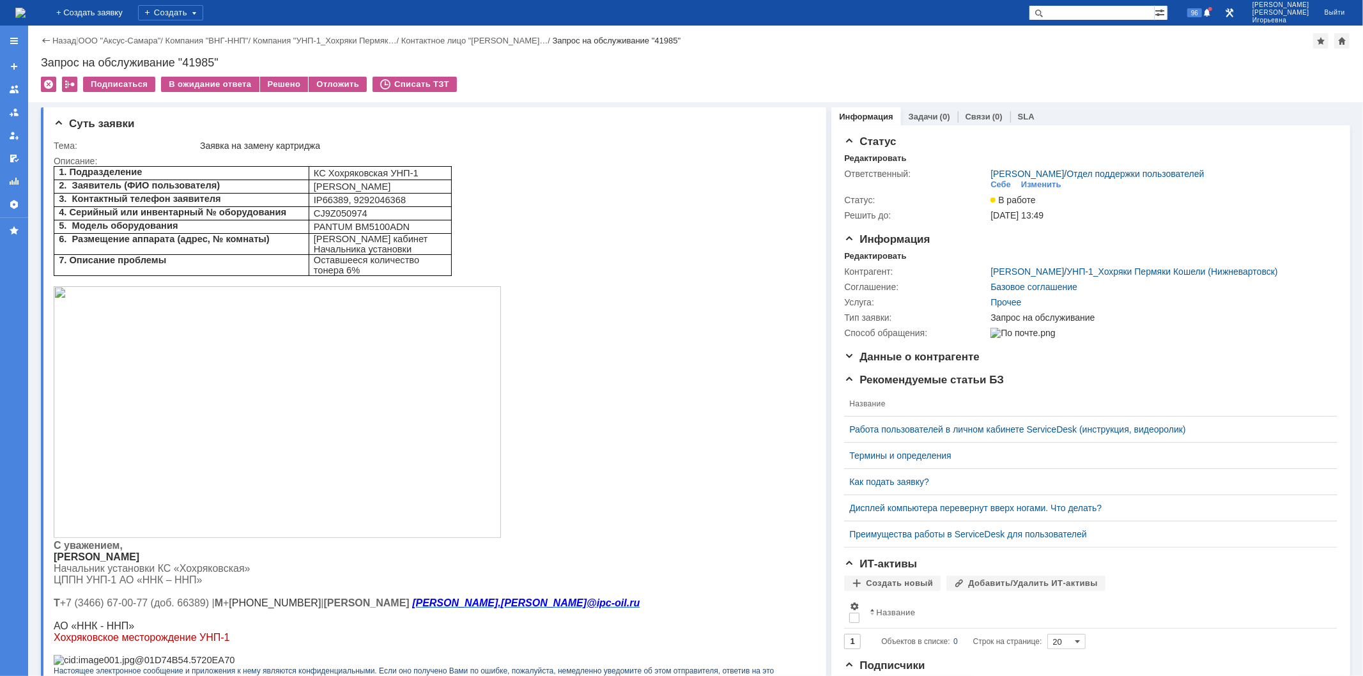
click at [203, 65] on div "Запрос на обслуживание "41985"" at bounding box center [695, 62] width 1309 height 13
click at [203, 64] on div "Запрос на обслуживание "41985"" at bounding box center [695, 62] width 1309 height 13
copy div "41985"
click at [26, 8] on img at bounding box center [20, 13] width 10 height 10
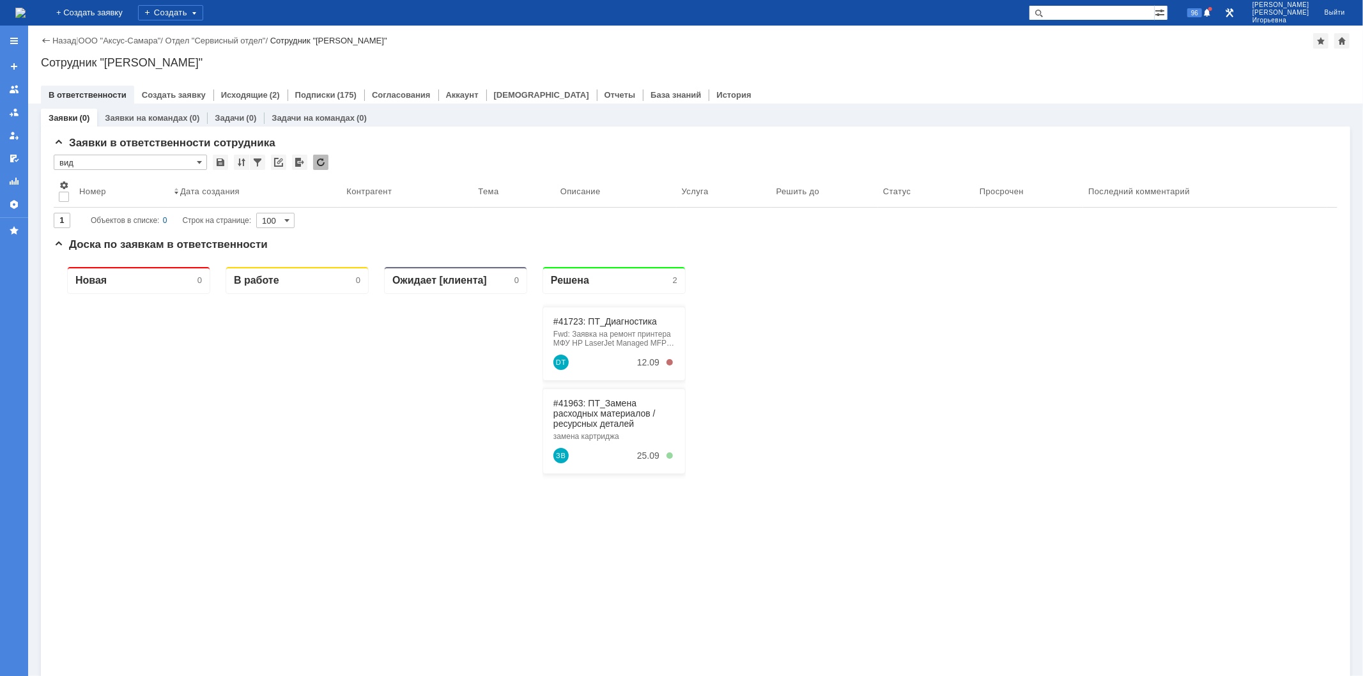
click at [26, 15] on img at bounding box center [20, 13] width 10 height 10
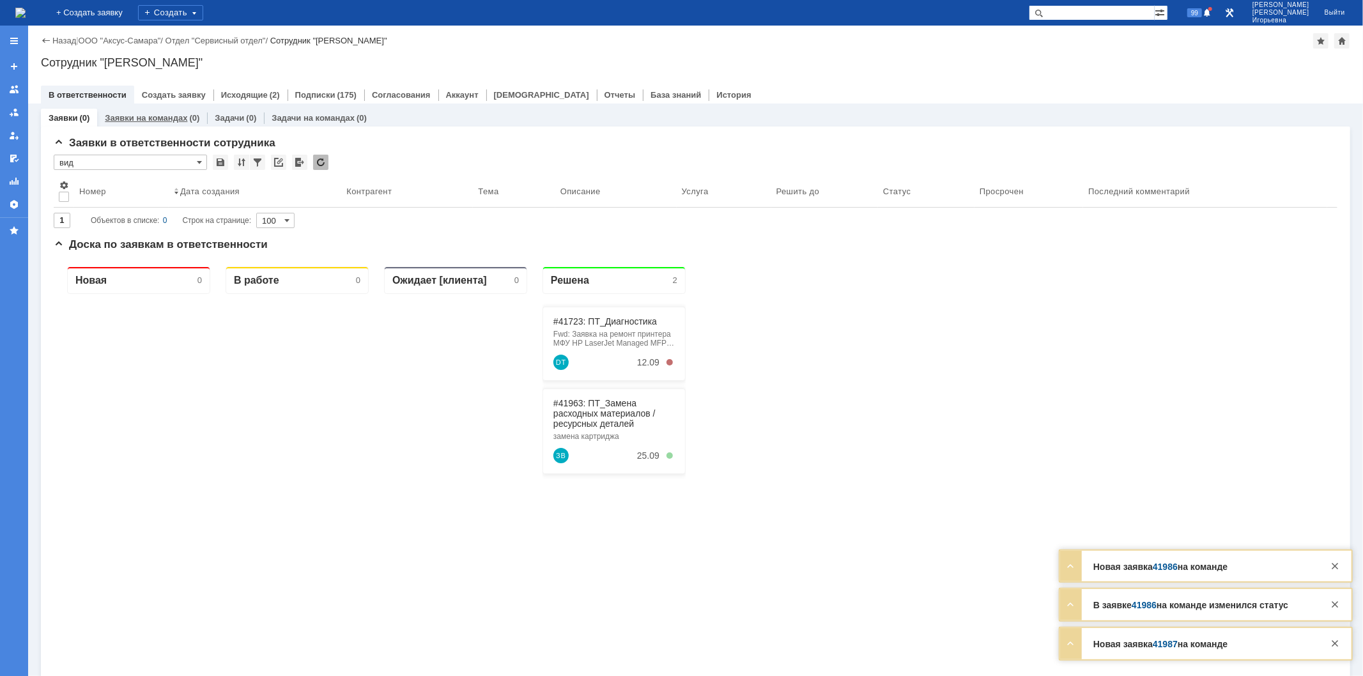
click at [136, 116] on link "Заявки на командах" at bounding box center [146, 118] width 82 height 10
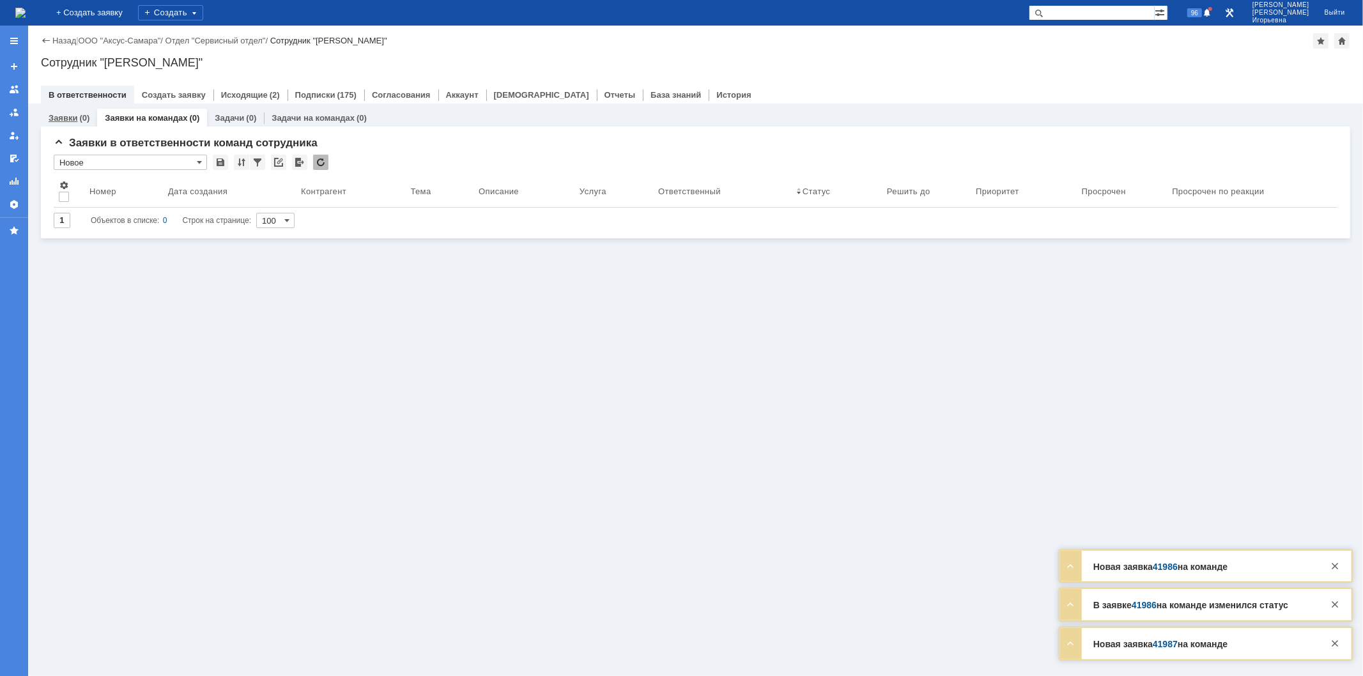
click at [63, 119] on link "Заявки" at bounding box center [63, 118] width 29 height 10
